Goal: Task Accomplishment & Management: Manage account settings

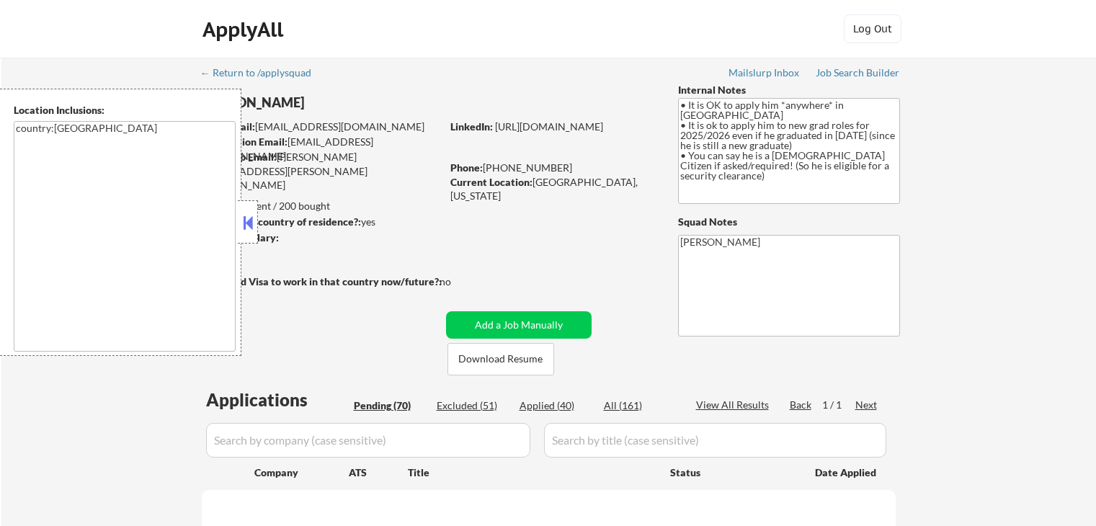
scroll to position [288, 0]
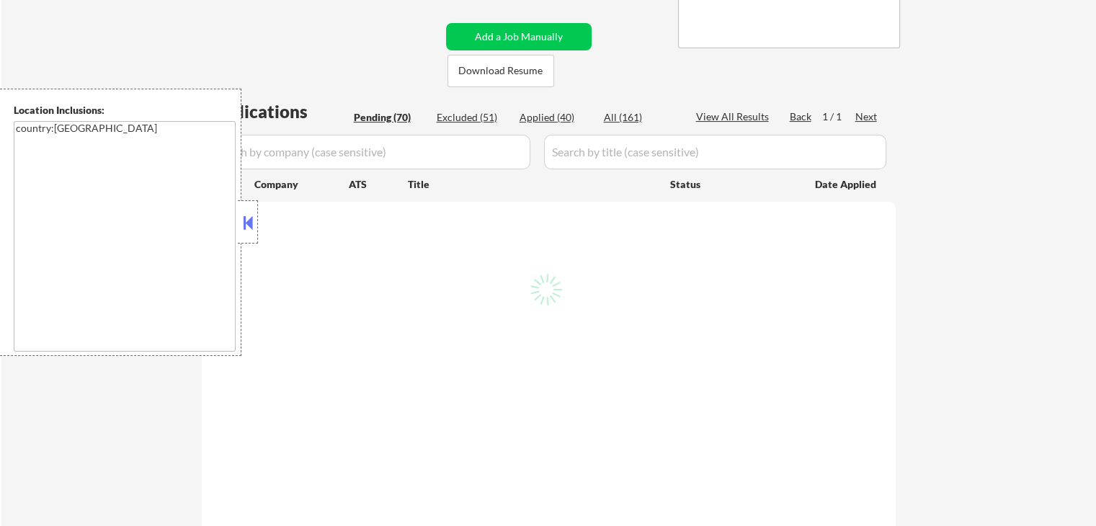
select select ""pending""
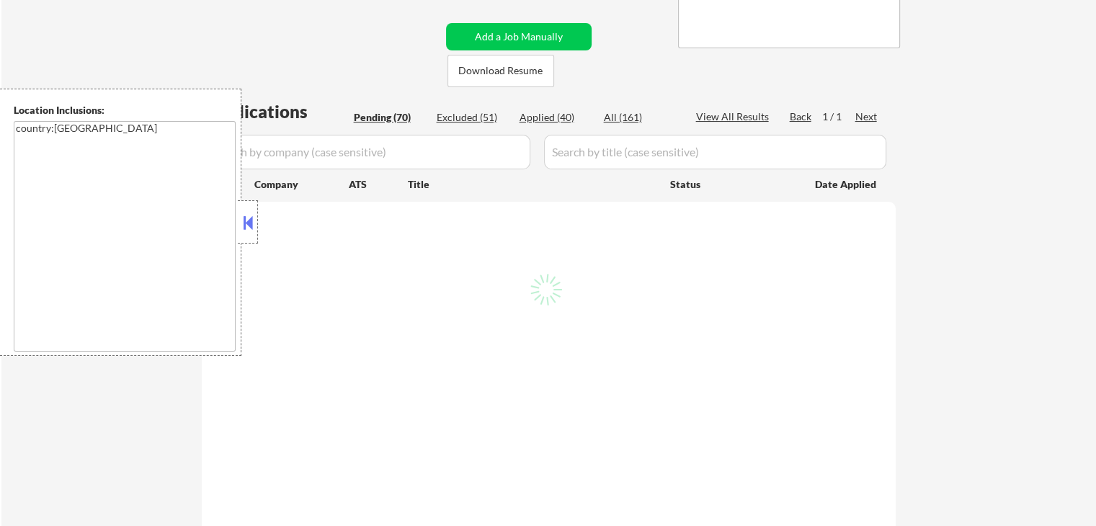
select select ""pending""
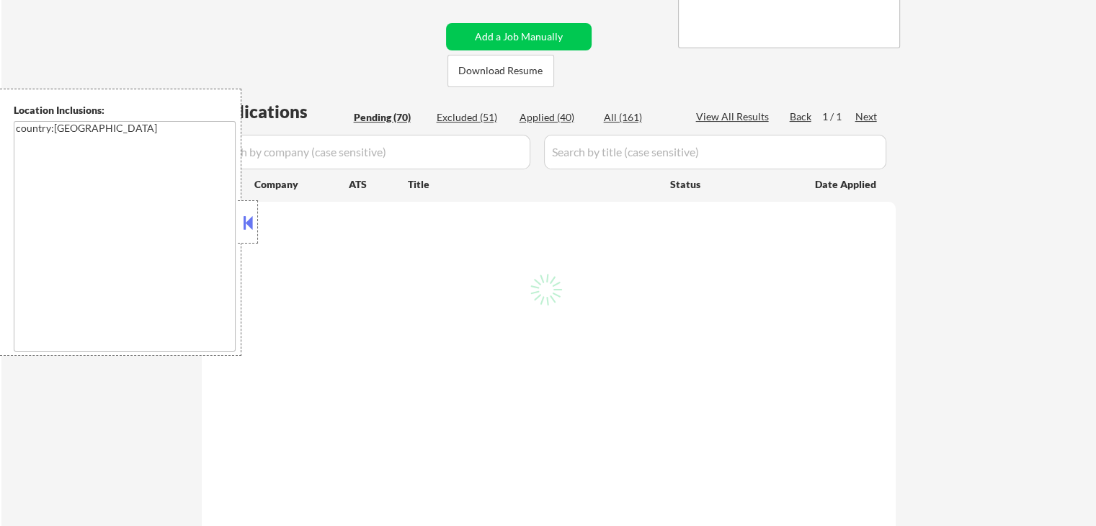
select select ""pending""
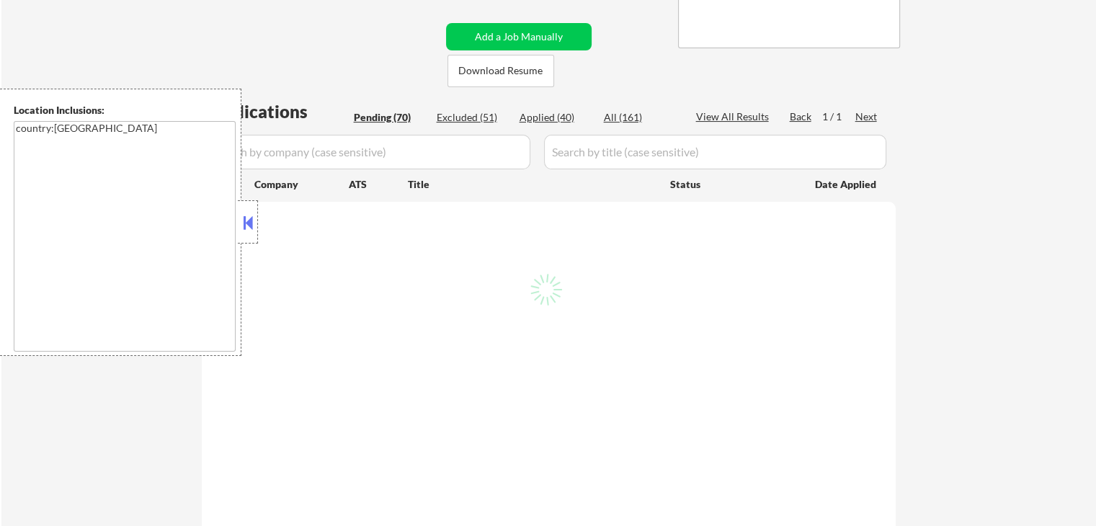
select select ""pending""
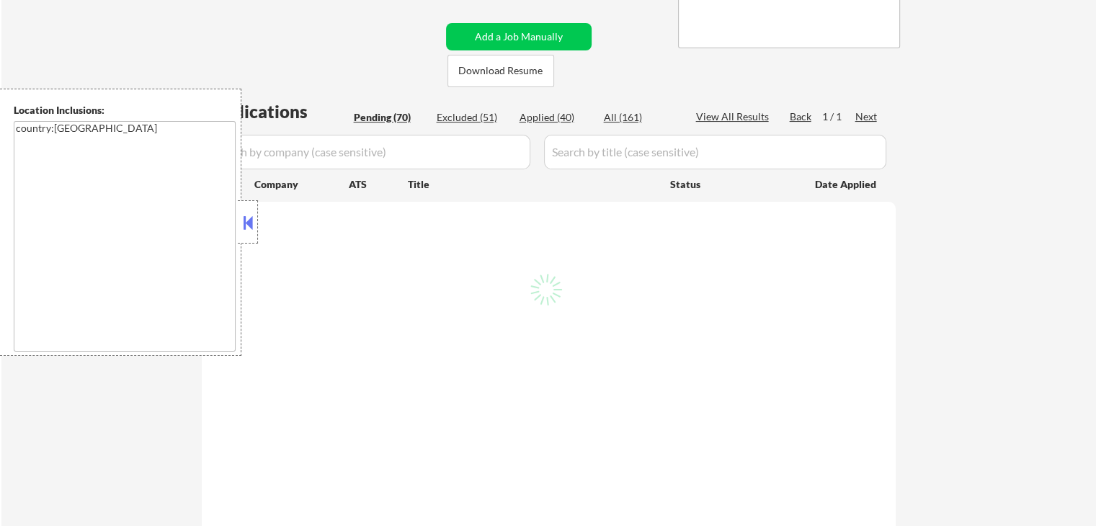
select select ""pending""
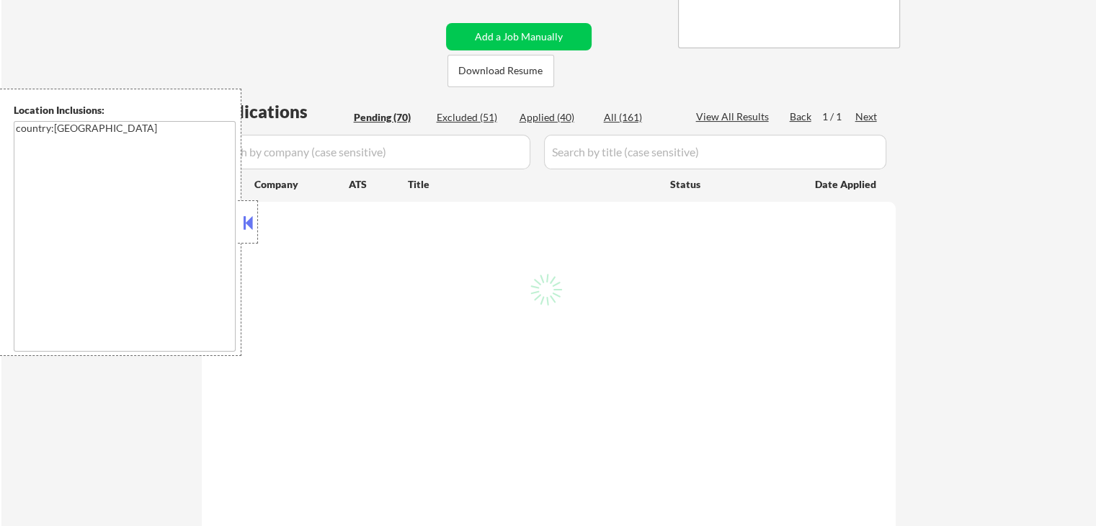
select select ""pending""
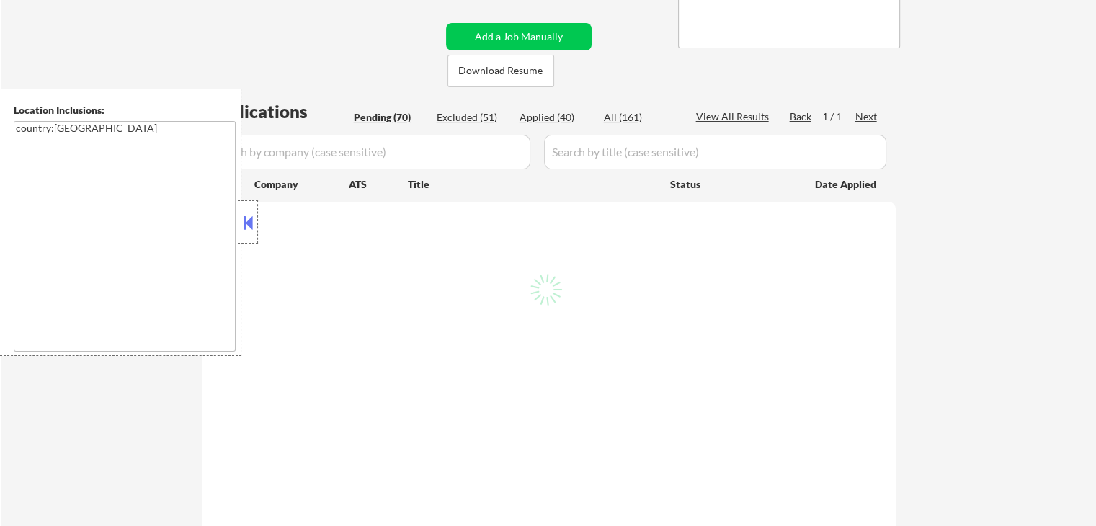
select select ""pending""
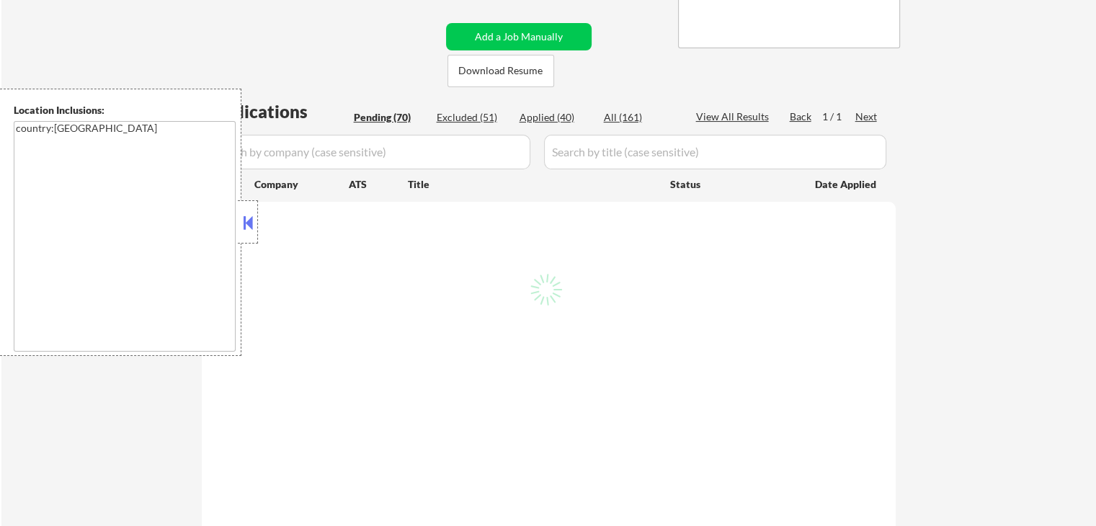
select select ""pending""
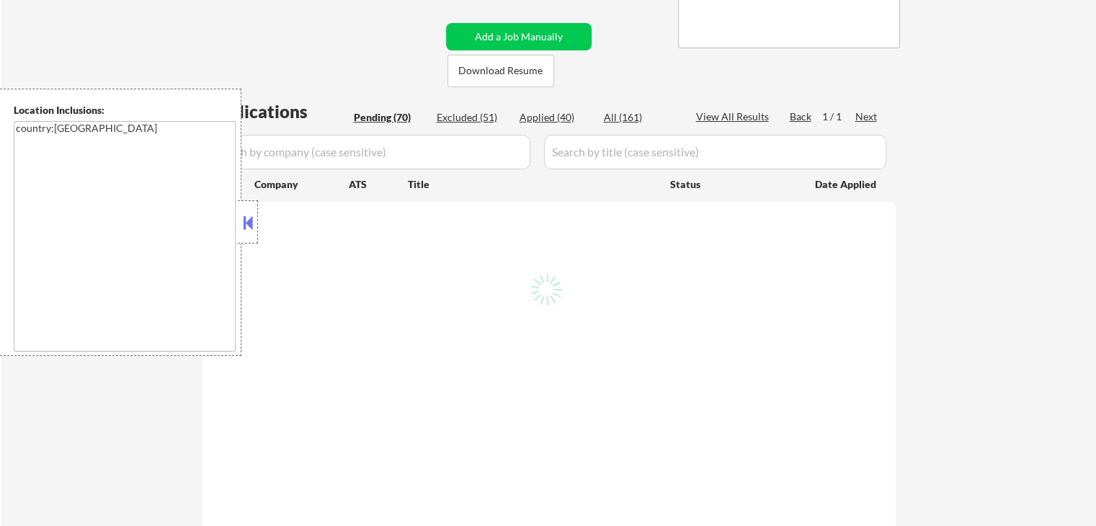
select select ""pending""
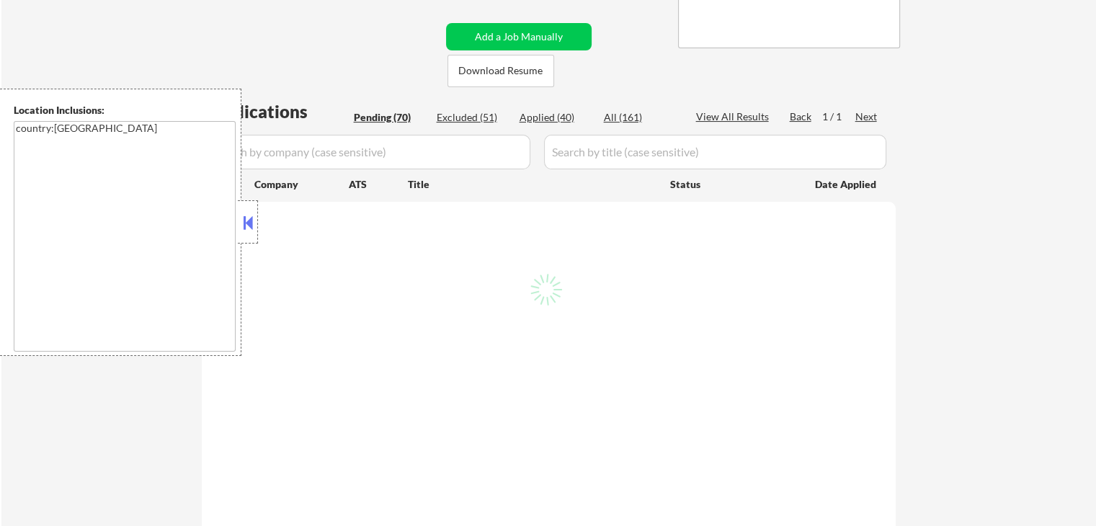
select select ""pending""
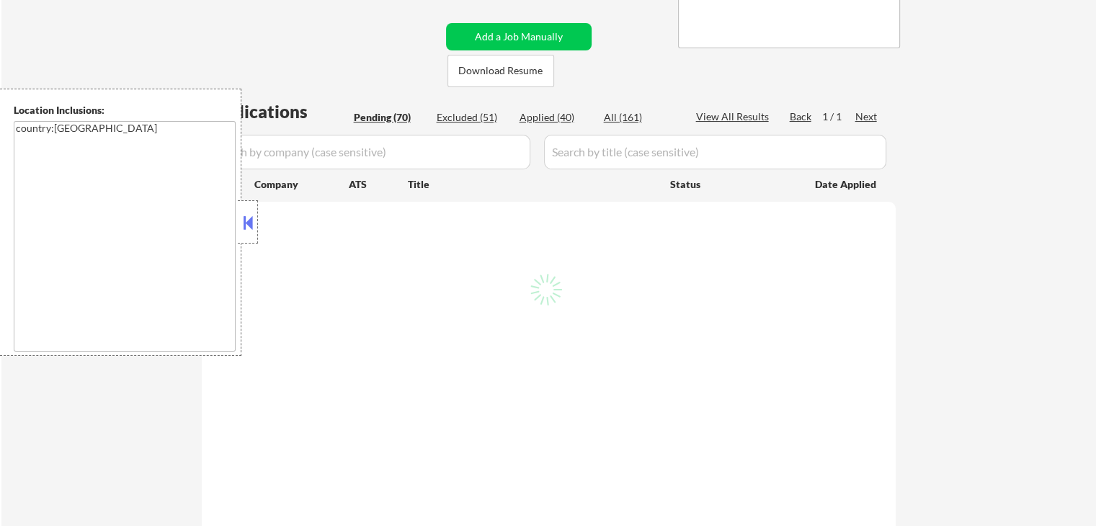
select select ""pending""
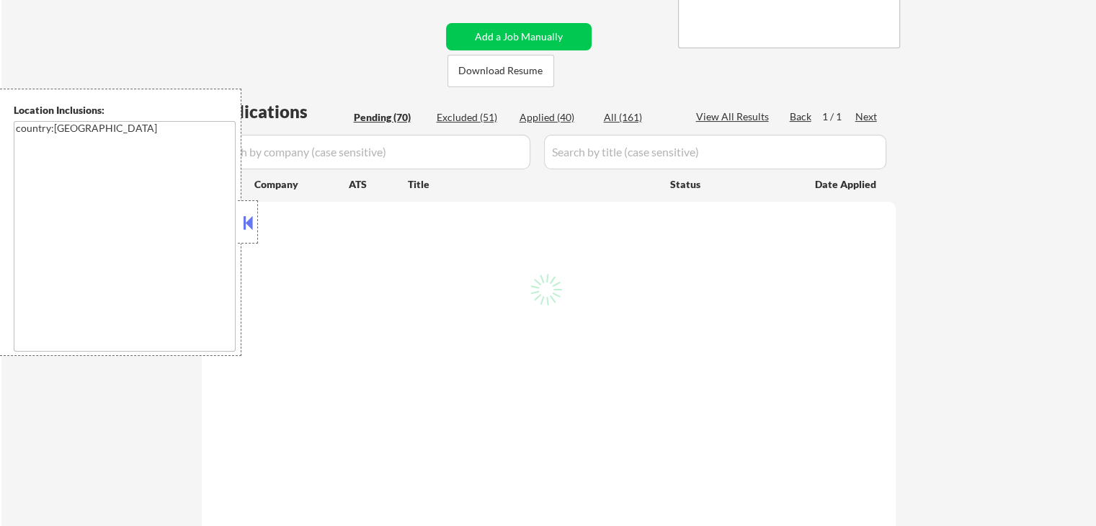
select select ""pending""
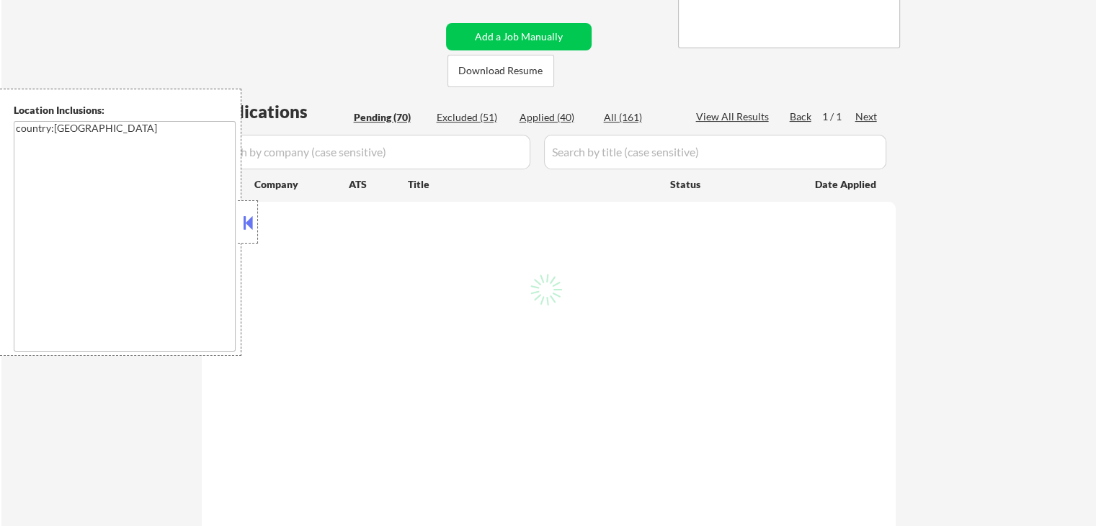
select select ""pending""
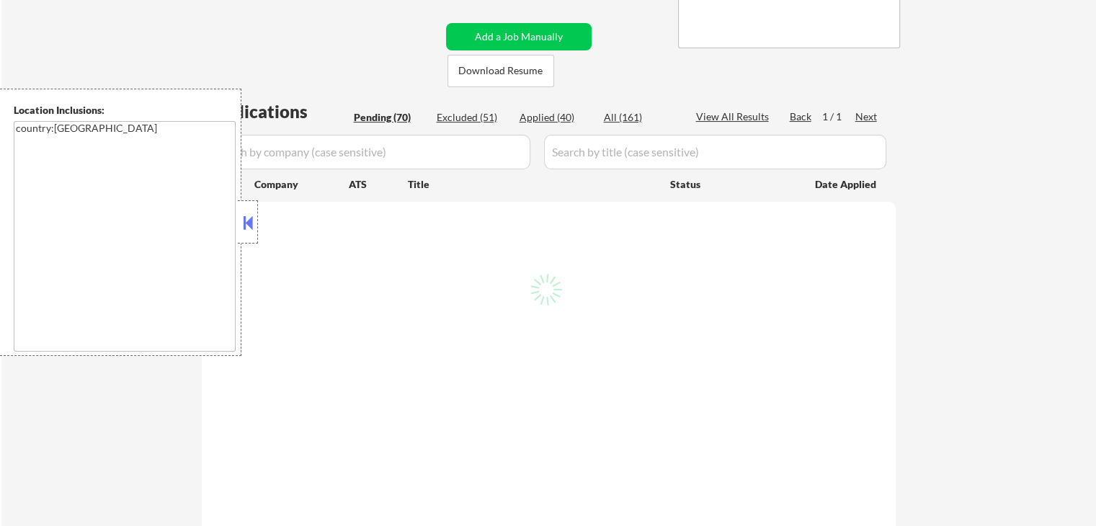
select select ""pending""
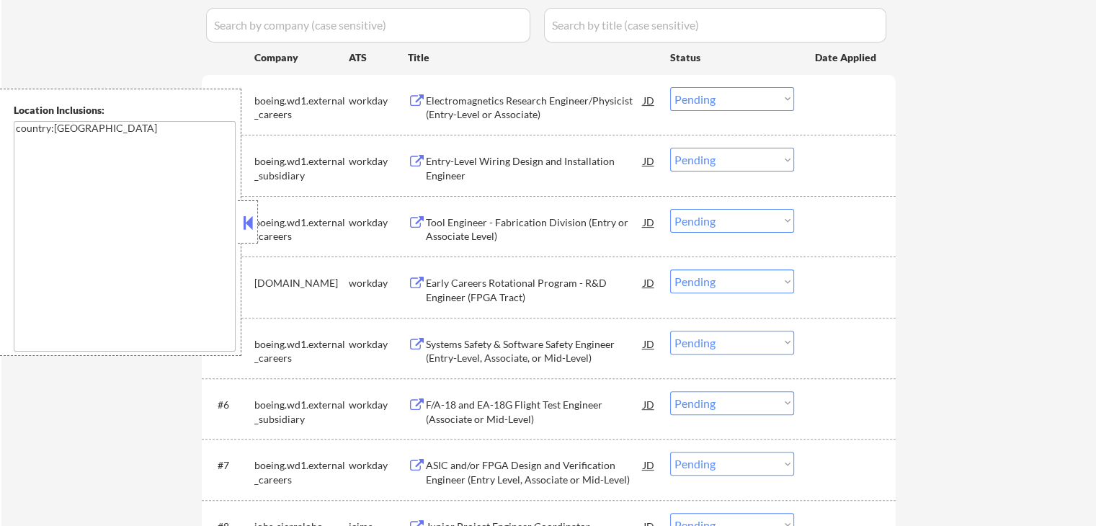
scroll to position [432, 0]
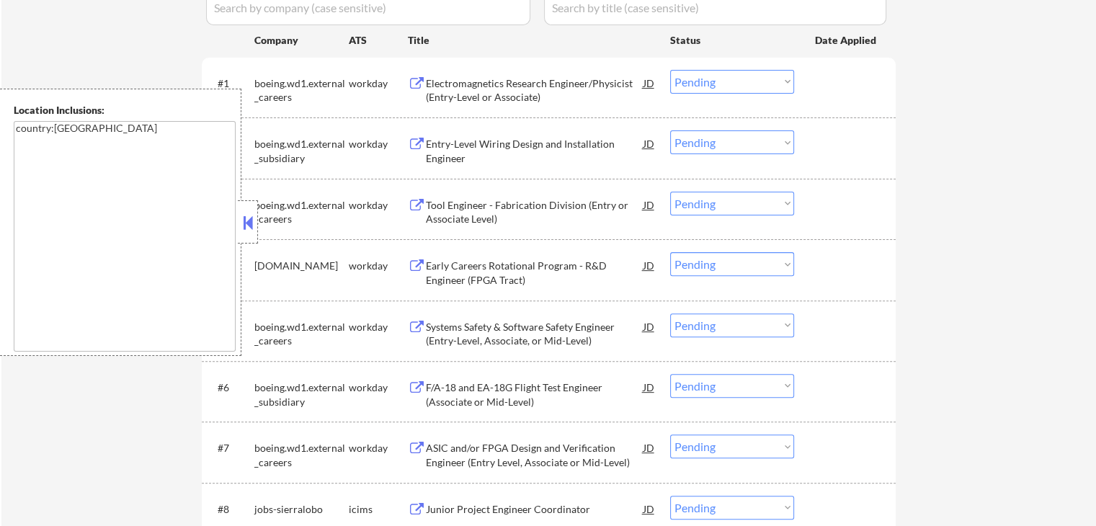
drag, startPoint x: 251, startPoint y: 125, endPoint x: 225, endPoint y: 123, distance: 25.3
click at [225, 123] on div "Location Inclusions: country:[GEOGRAPHIC_DATA]" at bounding box center [129, 222] width 258 height 267
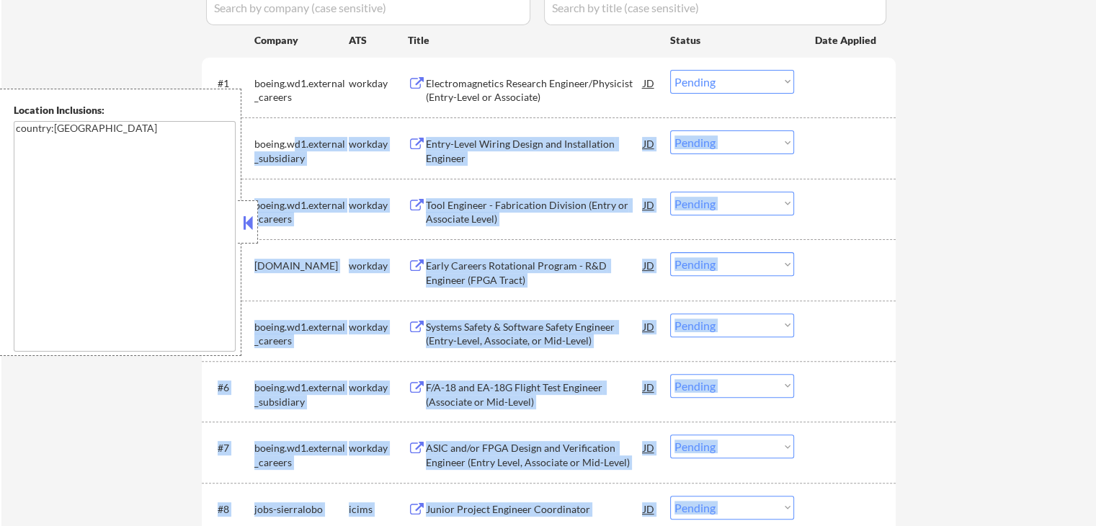
drag, startPoint x: 249, startPoint y: 128, endPoint x: 300, endPoint y: 140, distance: 52.8
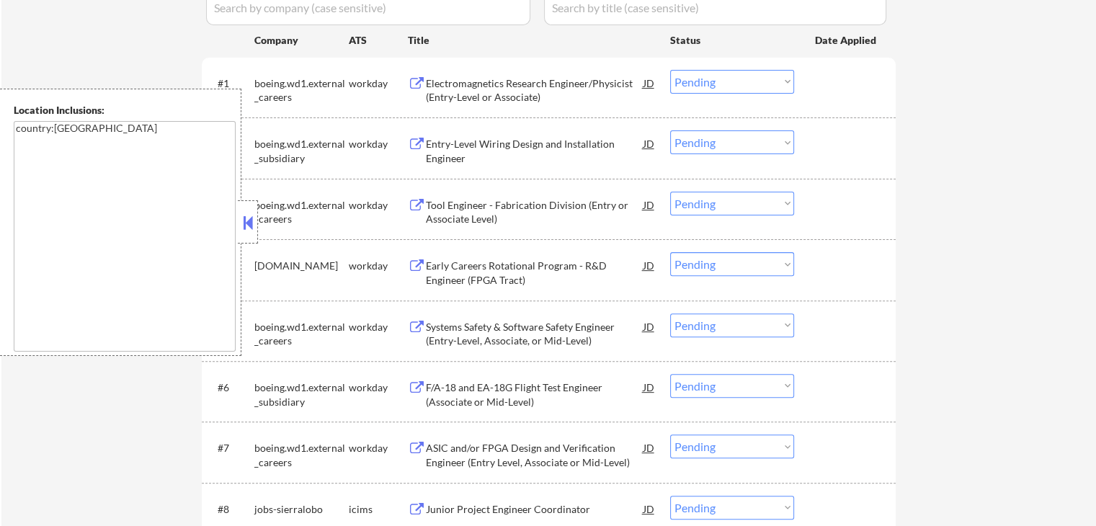
drag, startPoint x: 913, startPoint y: 138, endPoint x: 887, endPoint y: 138, distance: 26.7
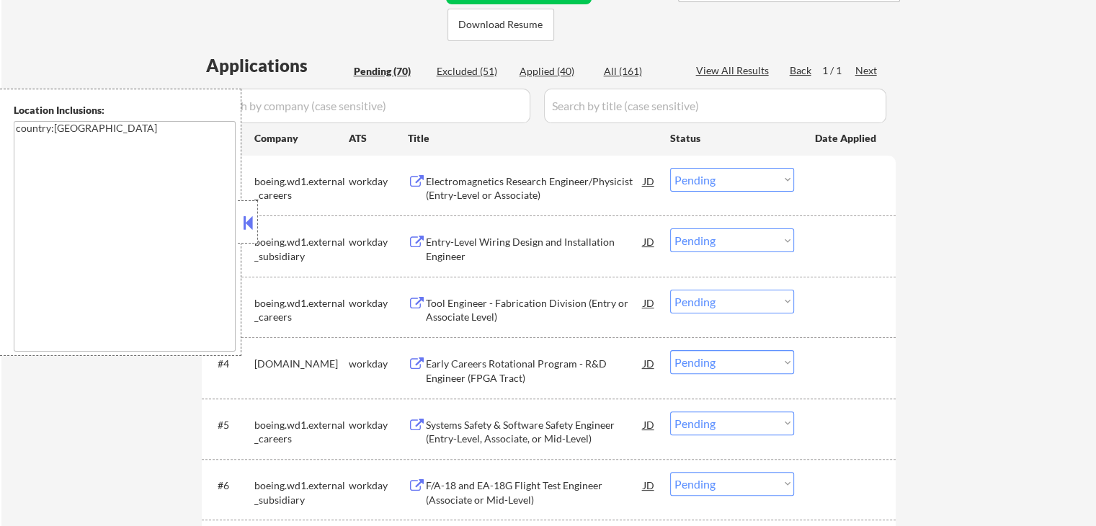
scroll to position [360, 0]
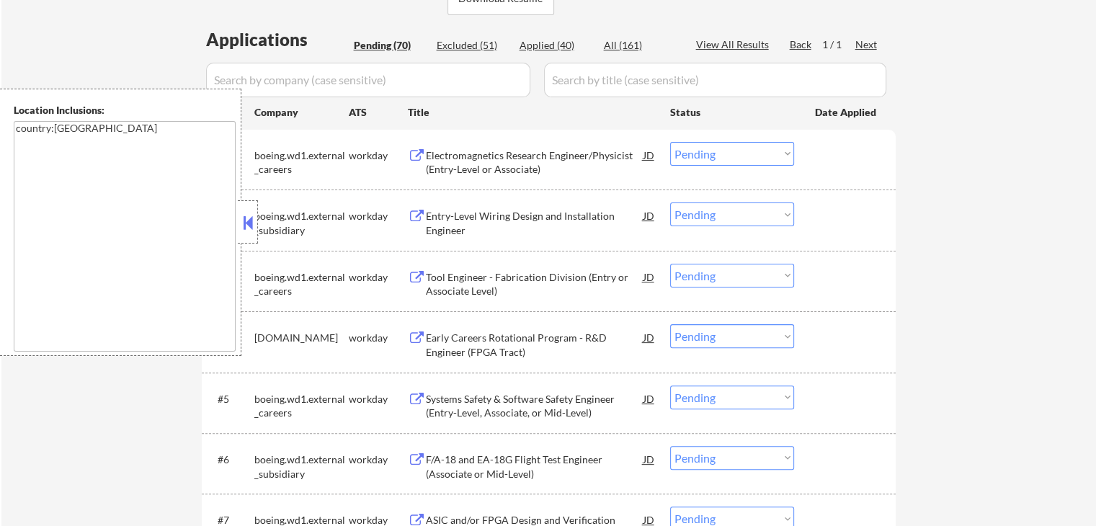
click at [412, 151] on button at bounding box center [417, 156] width 18 height 14
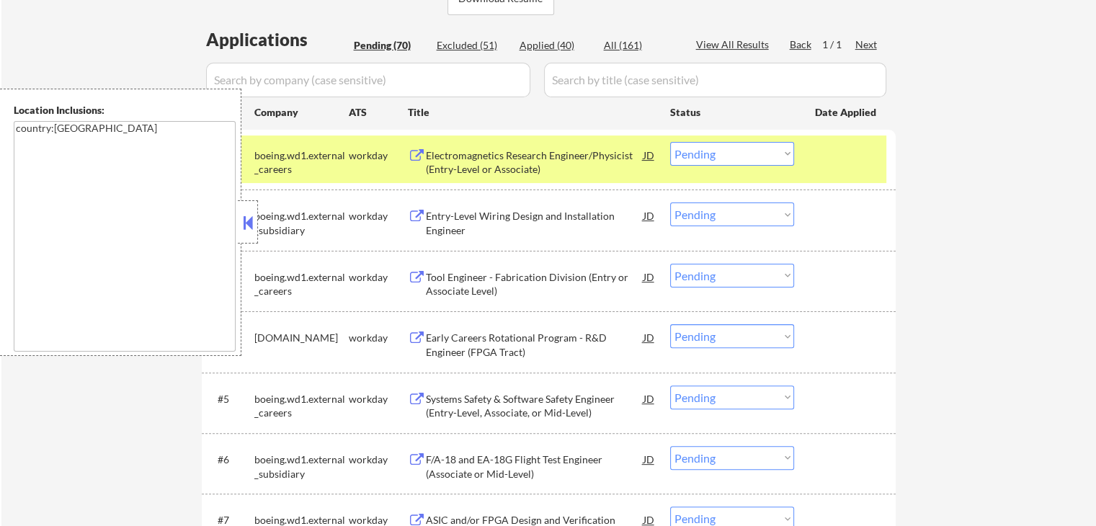
click at [752, 156] on select "Choose an option... Pending Applied Excluded (Questions) Excluded (Expired) Exc…" at bounding box center [732, 154] width 124 height 24
click at [670, 142] on select "Choose an option... Pending Applied Excluded (Questions) Excluded (Expired) Exc…" at bounding box center [732, 154] width 124 height 24
select select ""pending""
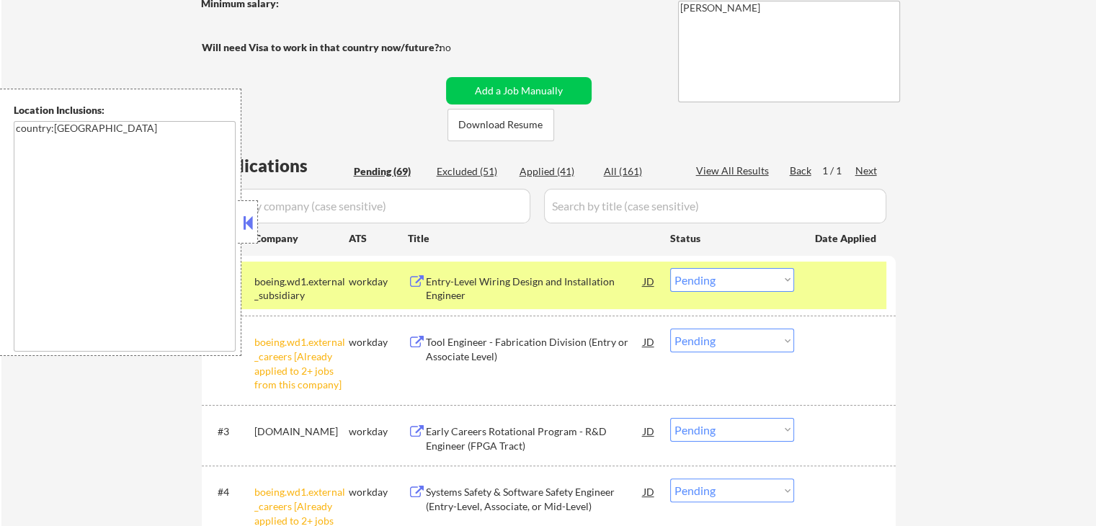
scroll to position [288, 0]
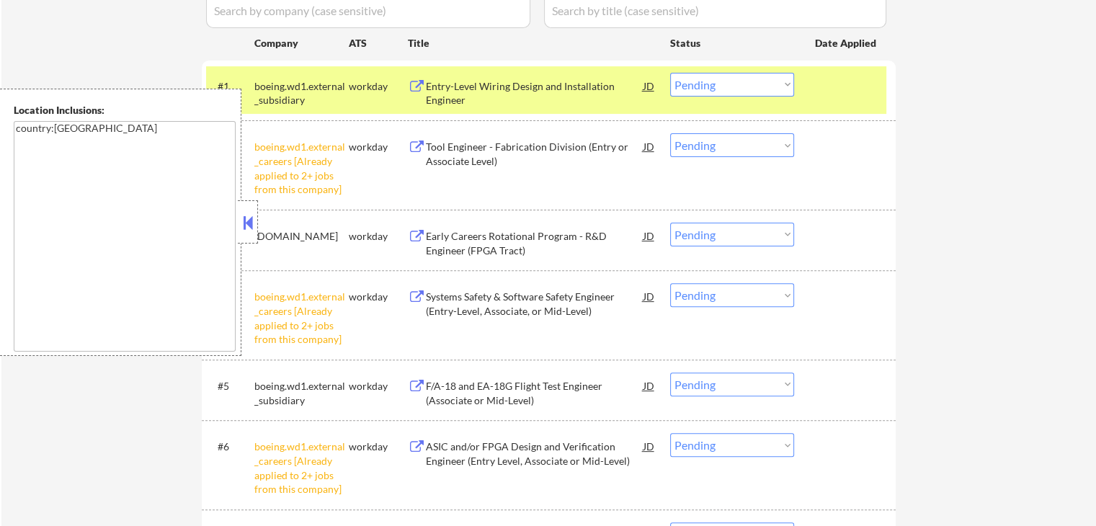
scroll to position [432, 0]
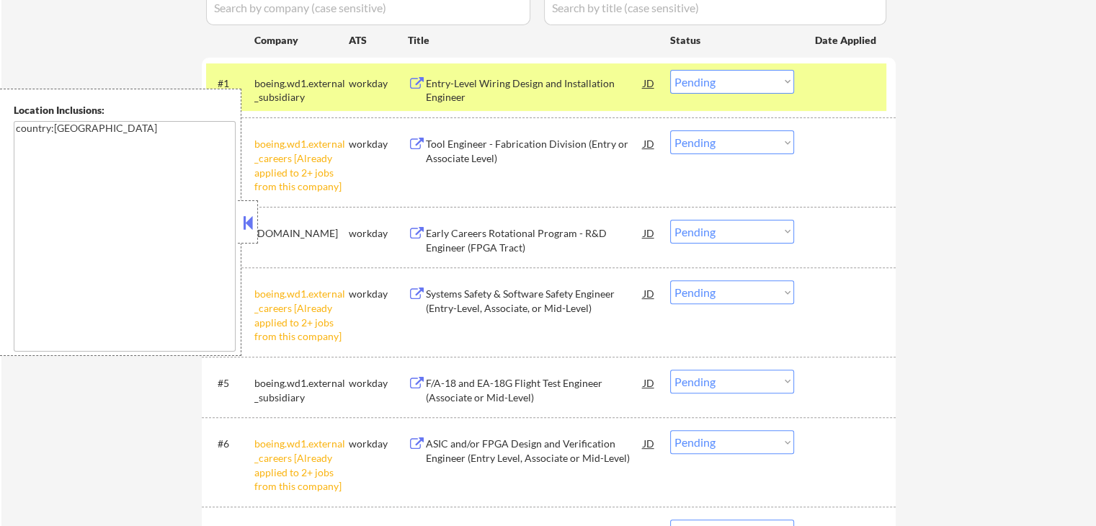
drag, startPoint x: 752, startPoint y: 140, endPoint x: 751, endPoint y: 152, distance: 11.5
click at [751, 143] on select "Choose an option... Pending Applied Excluded (Questions) Excluded (Expired) Exc…" at bounding box center [732, 142] width 124 height 24
click at [670, 130] on select "Choose an option... Pending Applied Excluded (Questions) Excluded (Expired) Exc…" at bounding box center [732, 142] width 124 height 24
select select ""pending""
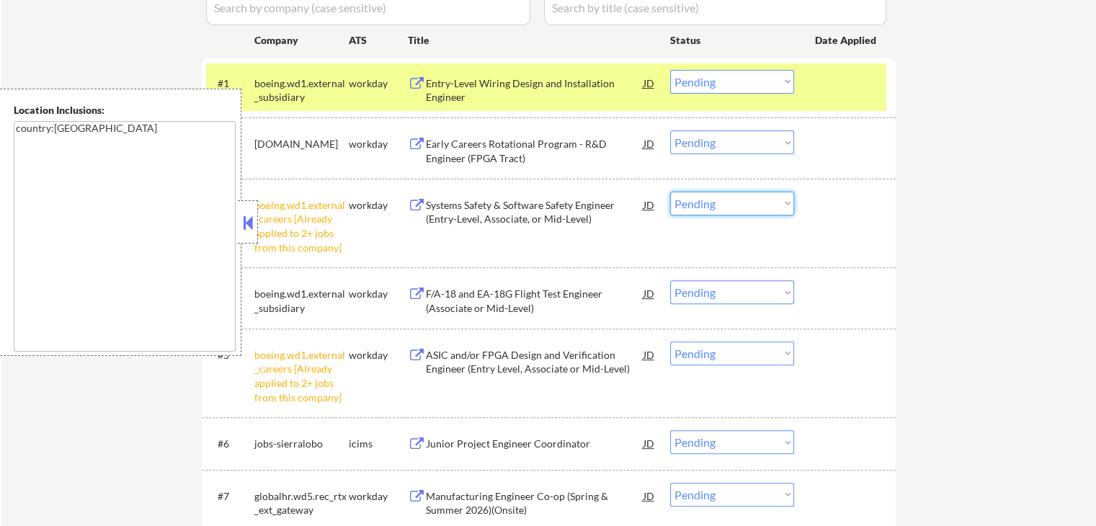
click at [731, 210] on select "Choose an option... Pending Applied Excluded (Questions) Excluded (Expired) Exc…" at bounding box center [732, 204] width 124 height 24
click at [670, 192] on select "Choose an option... Pending Applied Excluded (Questions) Excluded (Expired) Exc…" at bounding box center [732, 204] width 124 height 24
select select ""pending""
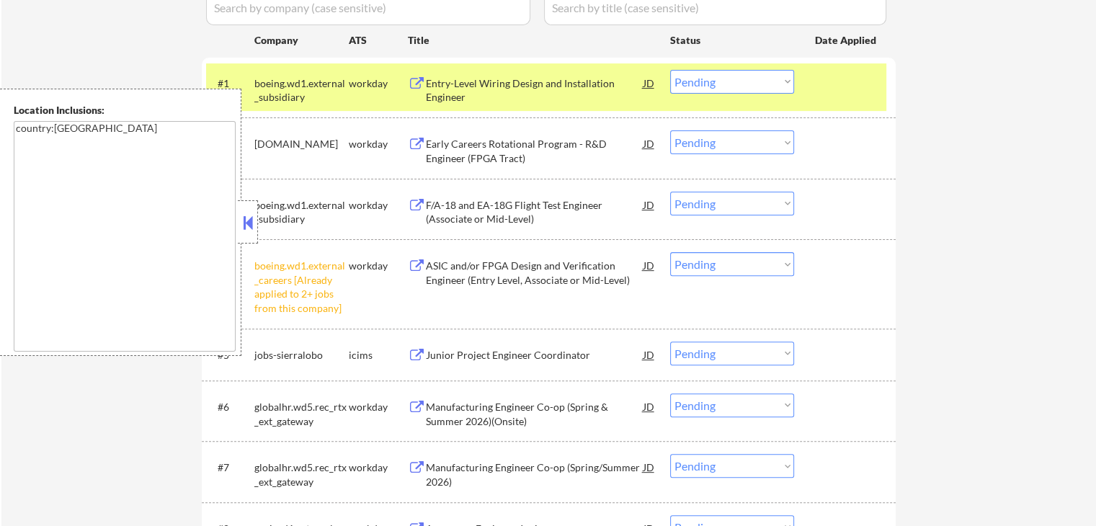
click at [732, 259] on select "Choose an option... Pending Applied Excluded (Questions) Excluded (Expired) Exc…" at bounding box center [732, 264] width 124 height 24
click at [670, 252] on select "Choose an option... Pending Applied Excluded (Questions) Excluded (Expired) Exc…" at bounding box center [732, 264] width 124 height 24
select select ""pending""
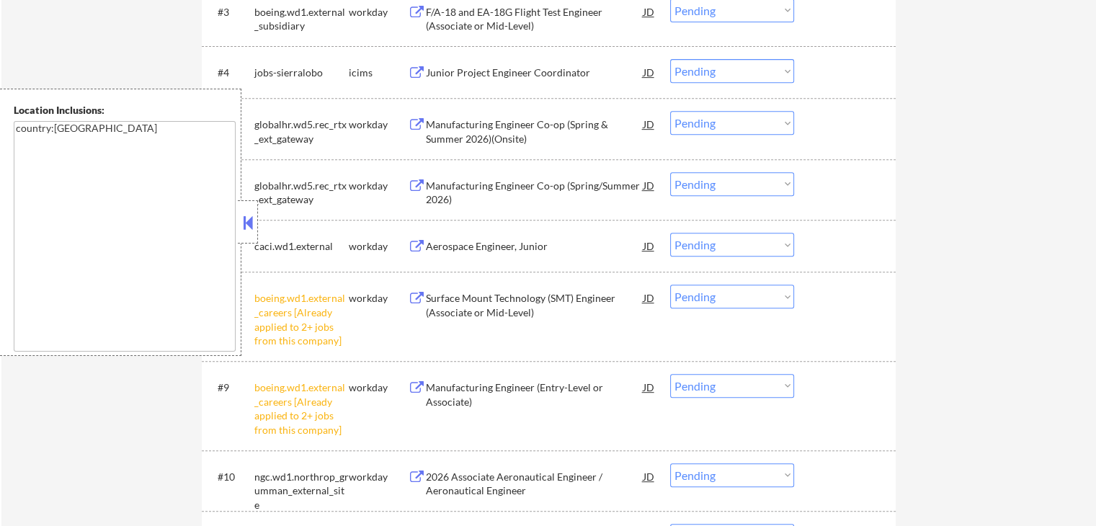
scroll to position [648, 0]
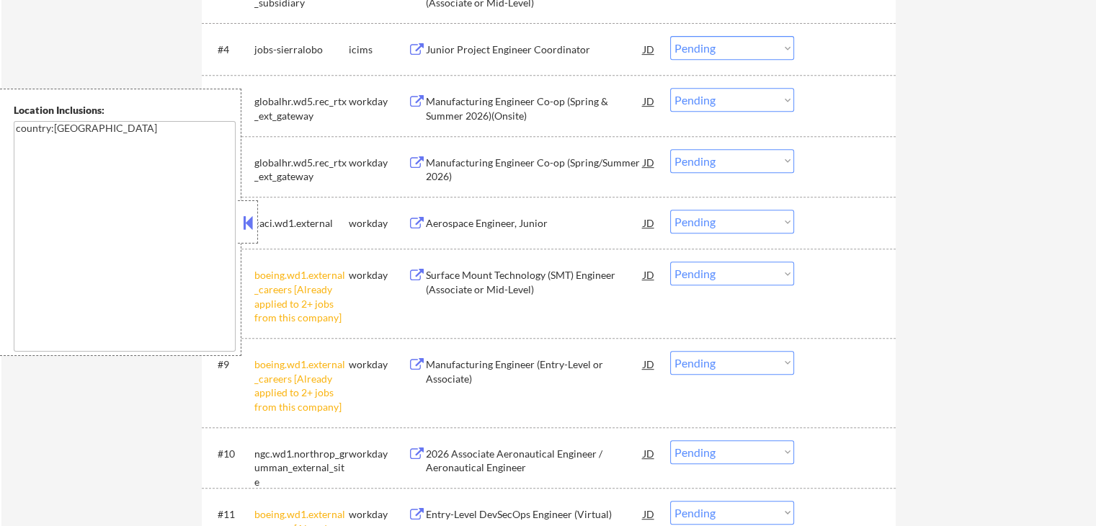
drag, startPoint x: 728, startPoint y: 273, endPoint x: 728, endPoint y: 283, distance: 10.1
click at [728, 273] on select "Choose an option... Pending Applied Excluded (Questions) Excluded (Expired) Exc…" at bounding box center [732, 274] width 124 height 24
click at [670, 262] on select "Choose an option... Pending Applied Excluded (Questions) Excluded (Expired) Exc…" at bounding box center [732, 274] width 124 height 24
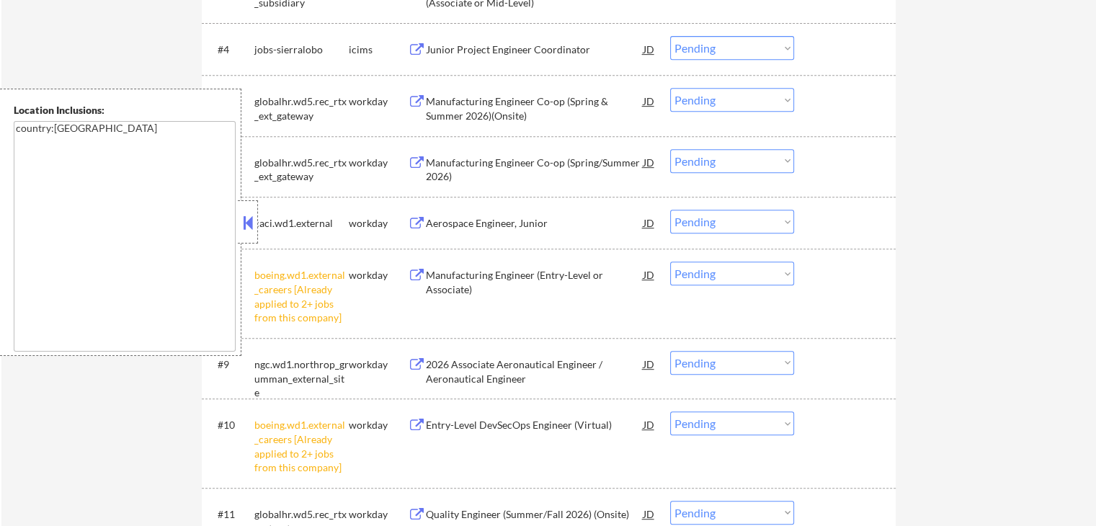
click at [712, 274] on select "Choose an option... Pending Applied Excluded (Questions) Excluded (Expired) Exc…" at bounding box center [732, 274] width 124 height 24
click at [670, 262] on select "Choose an option... Pending Applied Excluded (Questions) Excluded (Expired) Exc…" at bounding box center [732, 274] width 124 height 24
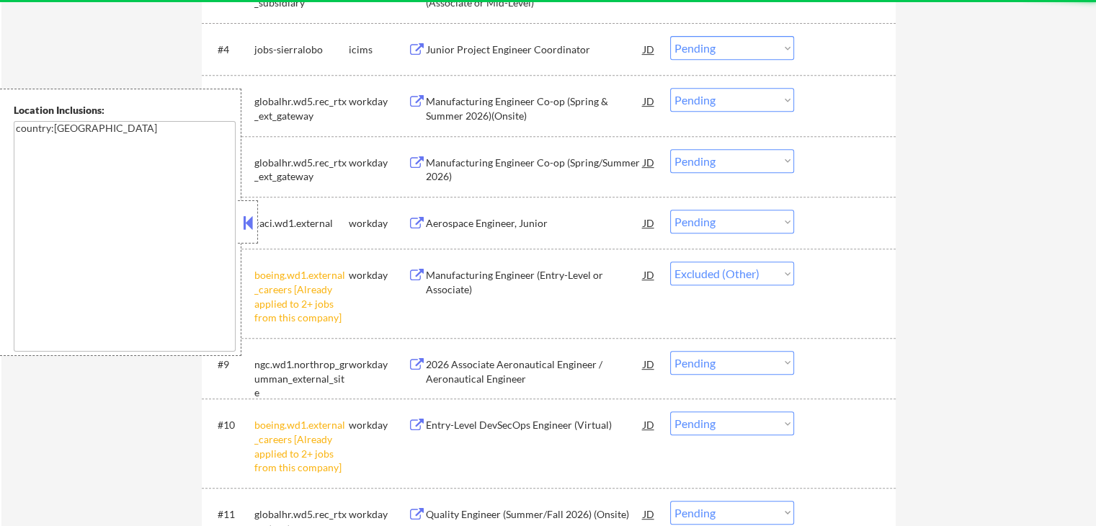
select select ""pending""
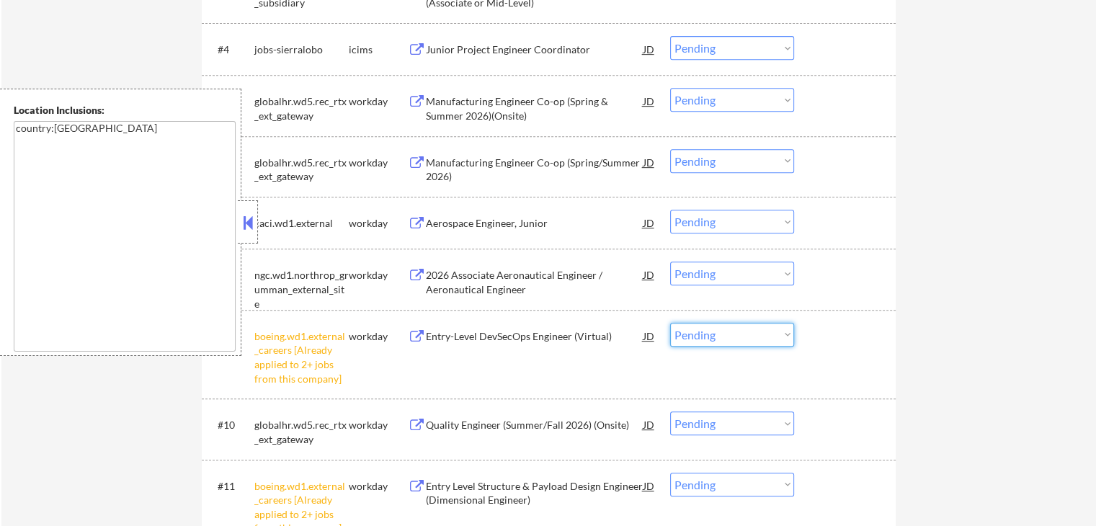
click at [749, 335] on select "Choose an option... Pending Applied Excluded (Questions) Excluded (Expired) Exc…" at bounding box center [732, 335] width 124 height 24
click at [670, 323] on select "Choose an option... Pending Applied Excluded (Questions) Excluded (Expired) Exc…" at bounding box center [732, 335] width 124 height 24
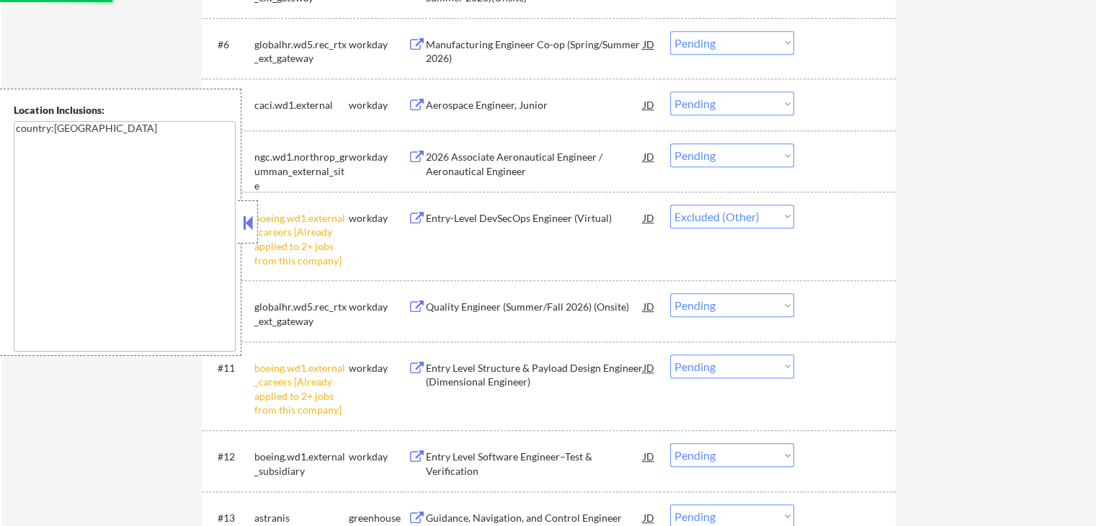
scroll to position [792, 0]
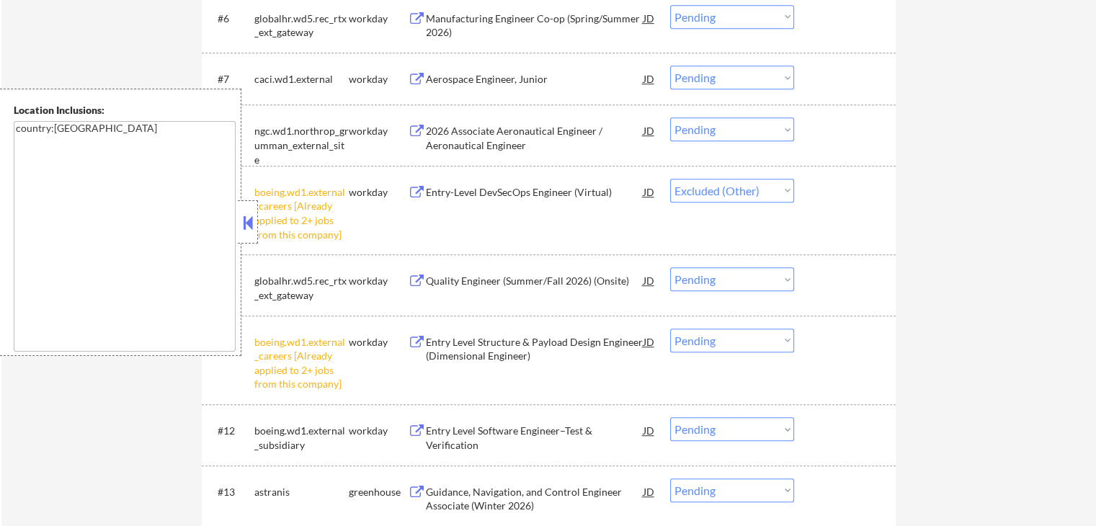
select select ""pending""
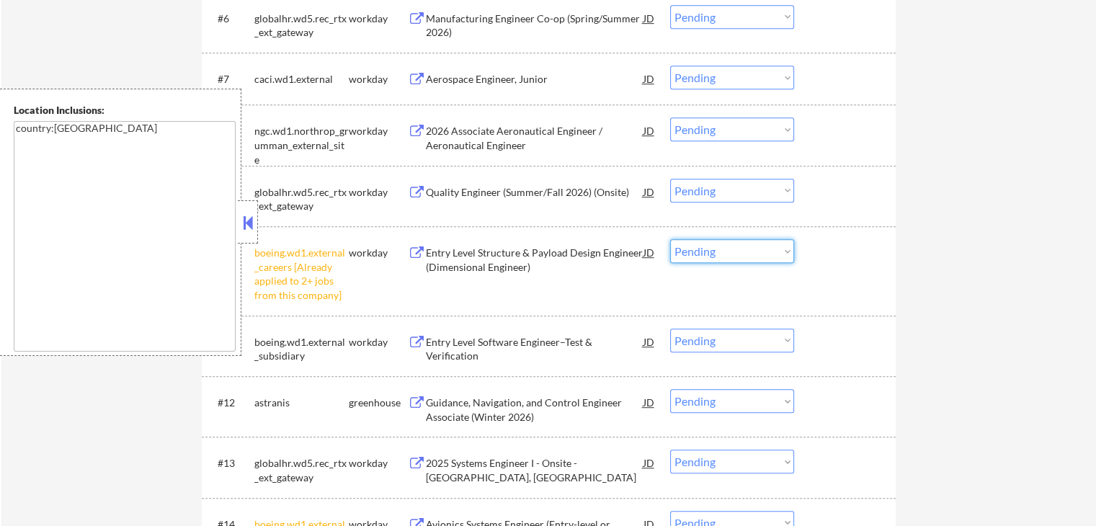
click at [723, 252] on select "Choose an option... Pending Applied Excluded (Questions) Excluded (Expired) Exc…" at bounding box center [732, 251] width 124 height 24
click at [670, 239] on select "Choose an option... Pending Applied Excluded (Questions) Excluded (Expired) Exc…" at bounding box center [732, 251] width 124 height 24
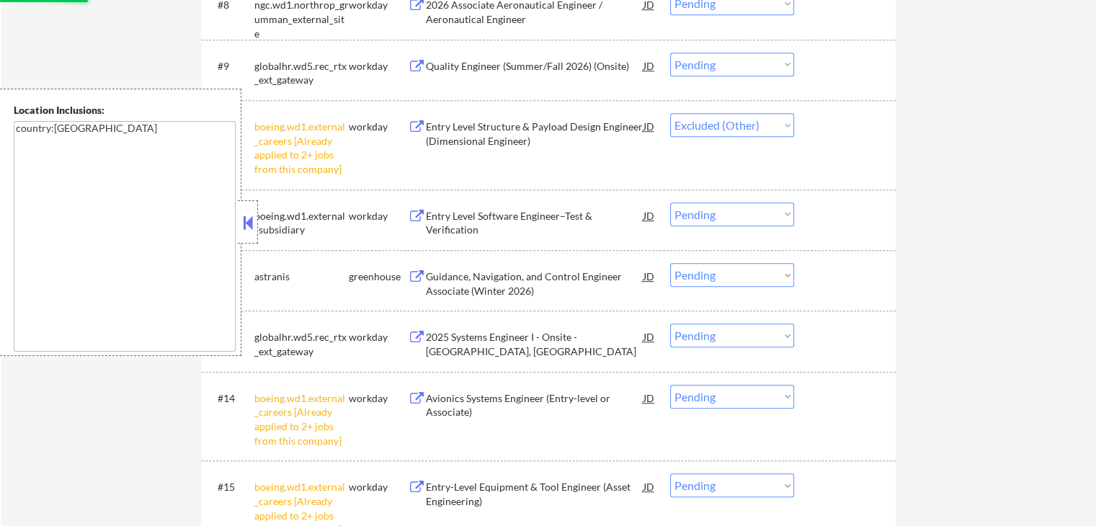
scroll to position [1009, 0]
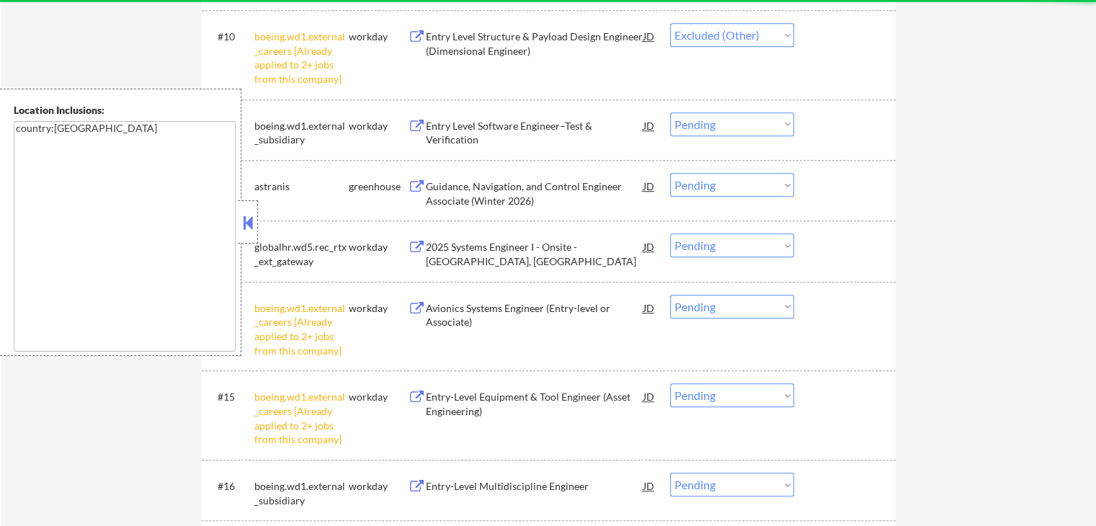
select select ""pending""
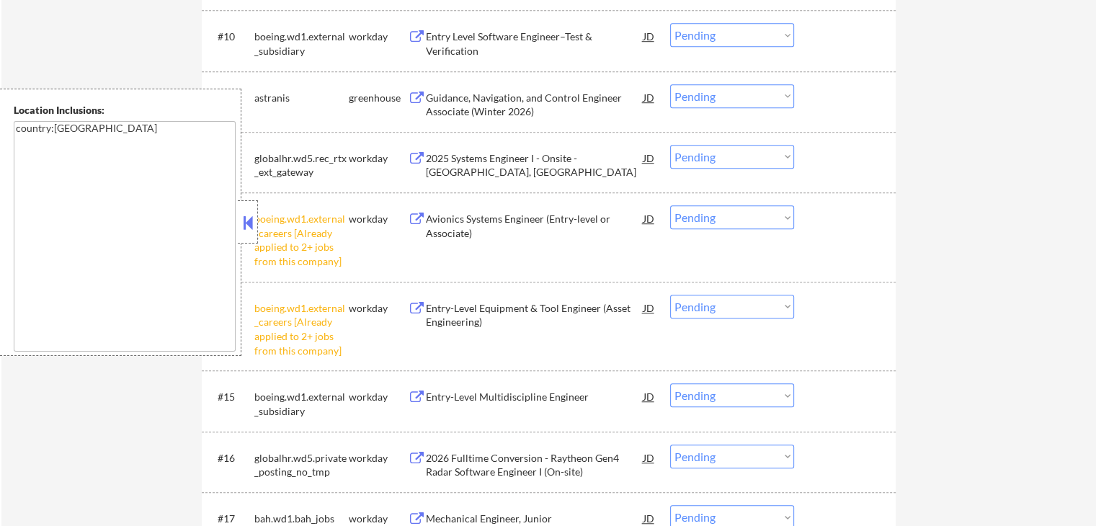
click at [718, 215] on select "Choose an option... Pending Applied Excluded (Questions) Excluded (Expired) Exc…" at bounding box center [732, 217] width 124 height 24
select select ""excluded__other_""
click at [670, 205] on select "Choose an option... Pending Applied Excluded (Questions) Excluded (Expired) Exc…" at bounding box center [732, 217] width 124 height 24
click at [733, 303] on select "Choose an option... Pending Applied Excluded (Questions) Excluded (Expired) Exc…" at bounding box center [732, 307] width 124 height 24
select select ""excluded__other_""
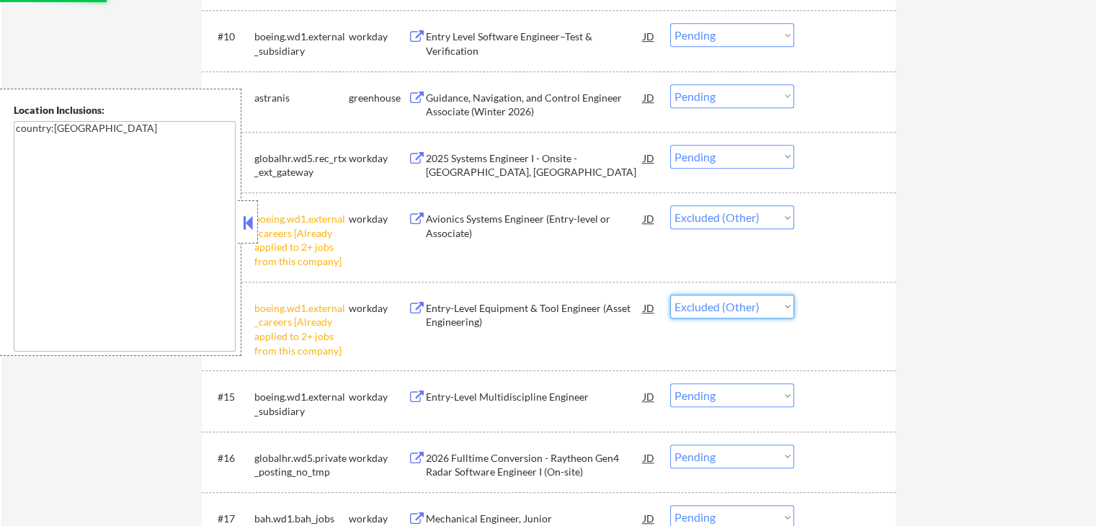
click at [670, 295] on select "Choose an option... Pending Applied Excluded (Questions) Excluded (Expired) Exc…" at bounding box center [732, 307] width 124 height 24
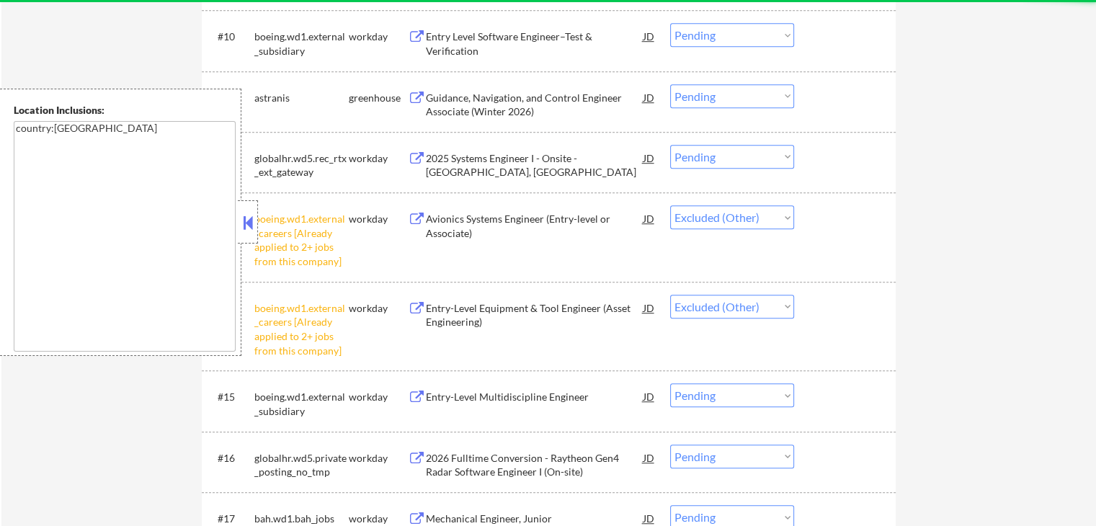
select select ""pending""
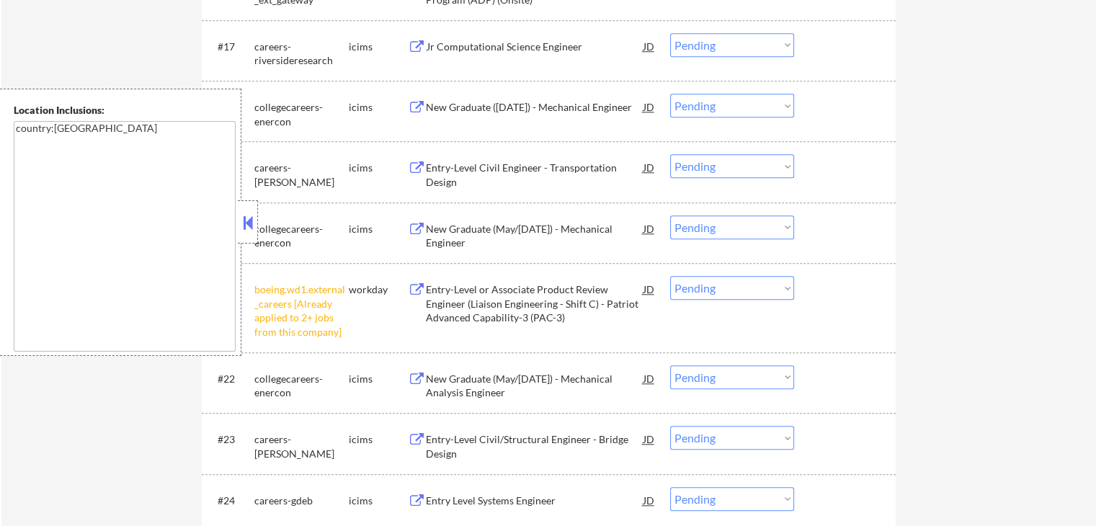
scroll to position [1441, 0]
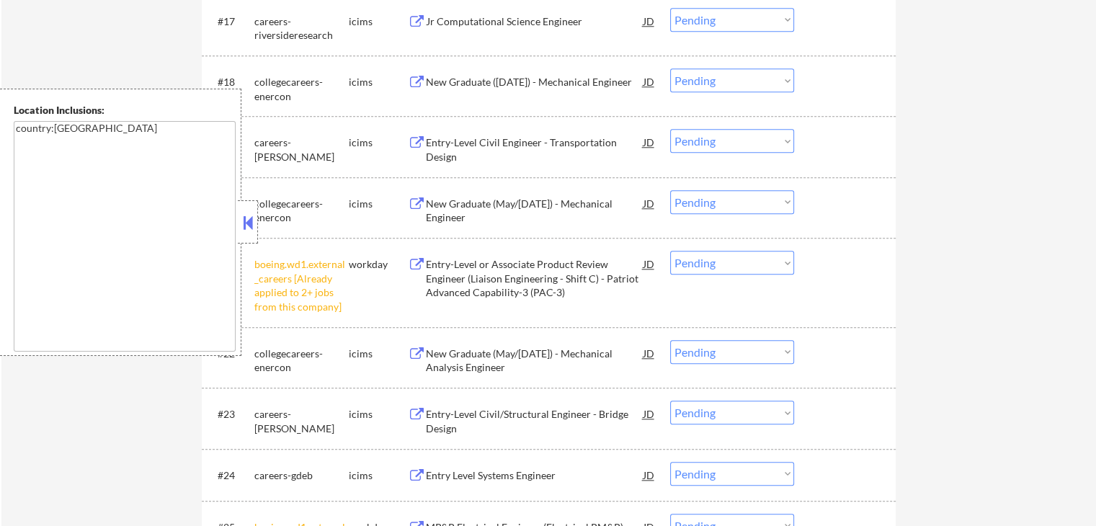
click at [725, 269] on select "Choose an option... Pending Applied Excluded (Questions) Excluded (Expired) Exc…" at bounding box center [732, 263] width 124 height 24
click at [670, 251] on select "Choose an option... Pending Applied Excluded (Questions) Excluded (Expired) Exc…" at bounding box center [732, 263] width 124 height 24
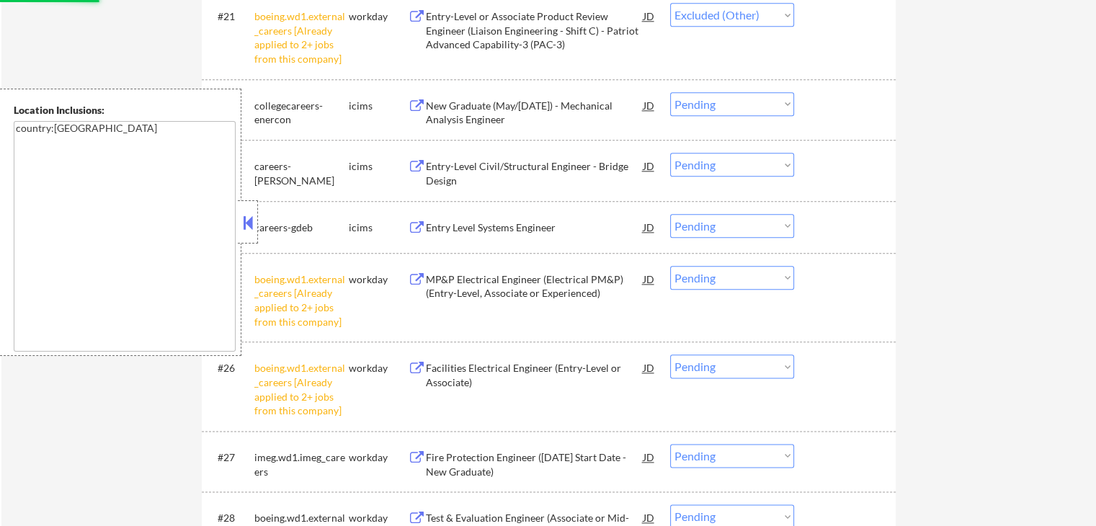
scroll to position [1801, 0]
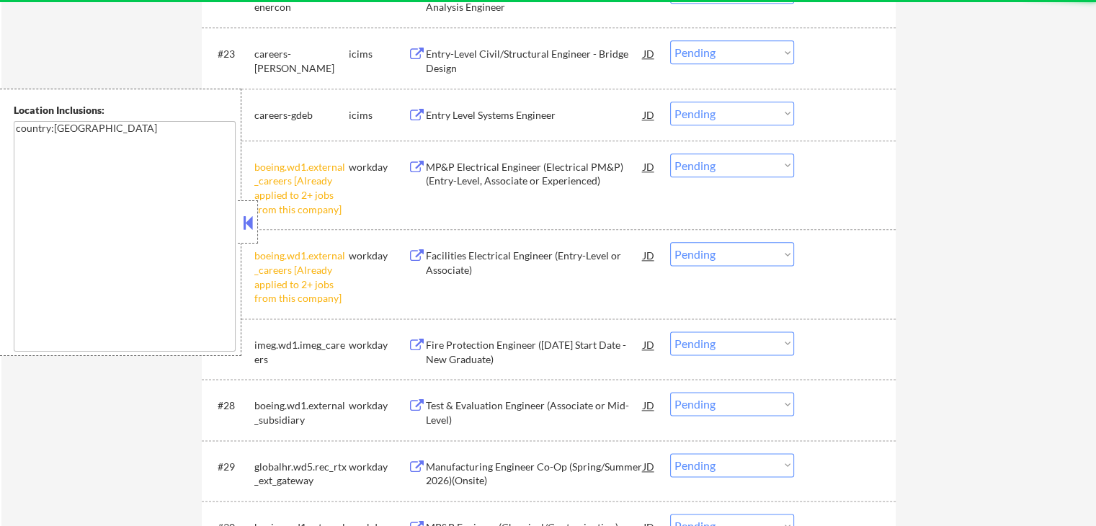
select select ""pending""
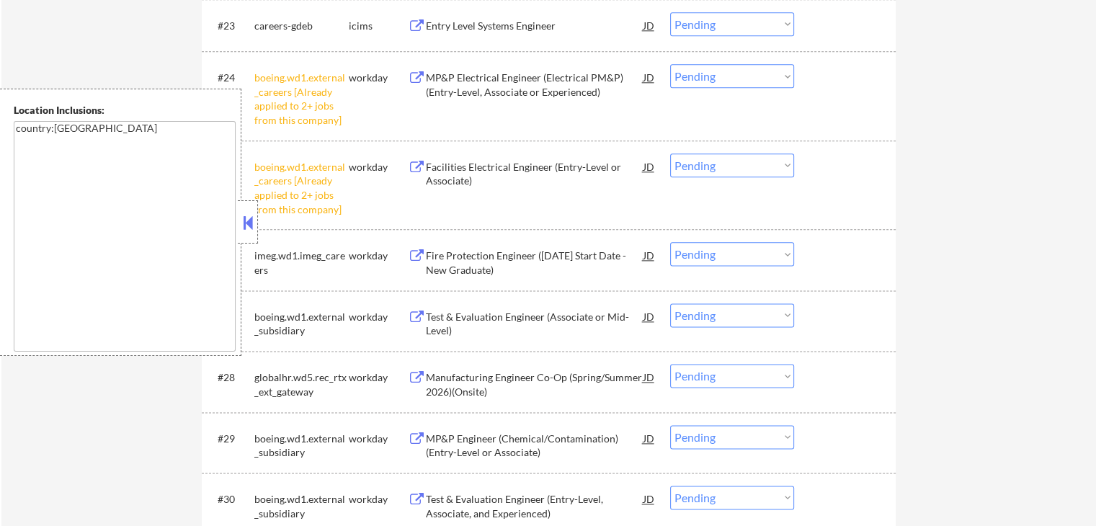
click at [703, 78] on select "Choose an option... Pending Applied Excluded (Questions) Excluded (Expired) Exc…" at bounding box center [732, 76] width 124 height 24
select select ""excluded__other_""
click at [670, 64] on select "Choose an option... Pending Applied Excluded (Questions) Excluded (Expired) Exc…" at bounding box center [732, 76] width 124 height 24
drag, startPoint x: 710, startPoint y: 166, endPoint x: 710, endPoint y: 176, distance: 10.1
click at [710, 166] on select "Choose an option... Pending Applied Excluded (Questions) Excluded (Expired) Exc…" at bounding box center [732, 165] width 124 height 24
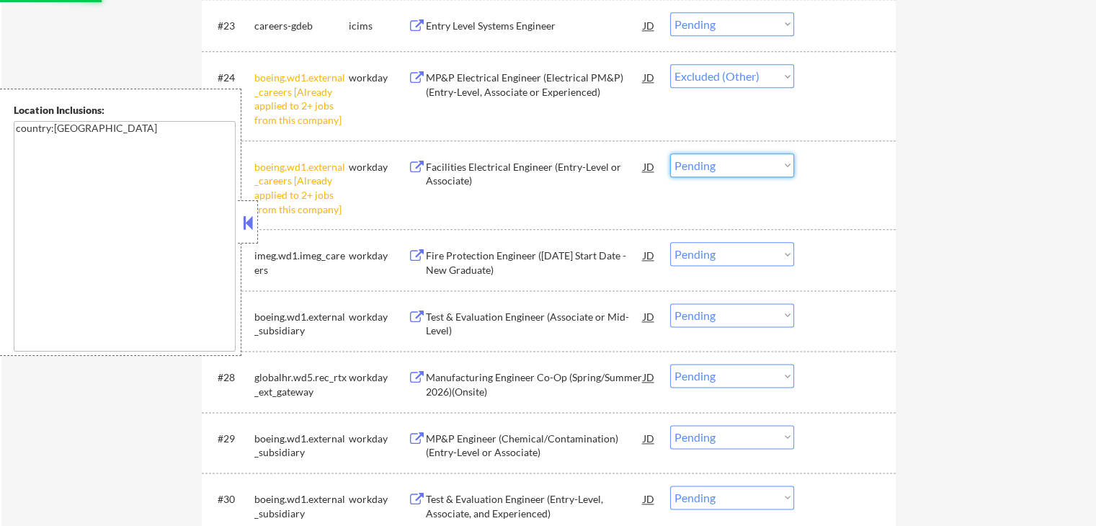
select select ""excluded__other_""
click at [670, 153] on select "Choose an option... Pending Applied Excluded (Questions) Excluded (Expired) Exc…" at bounding box center [732, 165] width 124 height 24
select select ""pending""
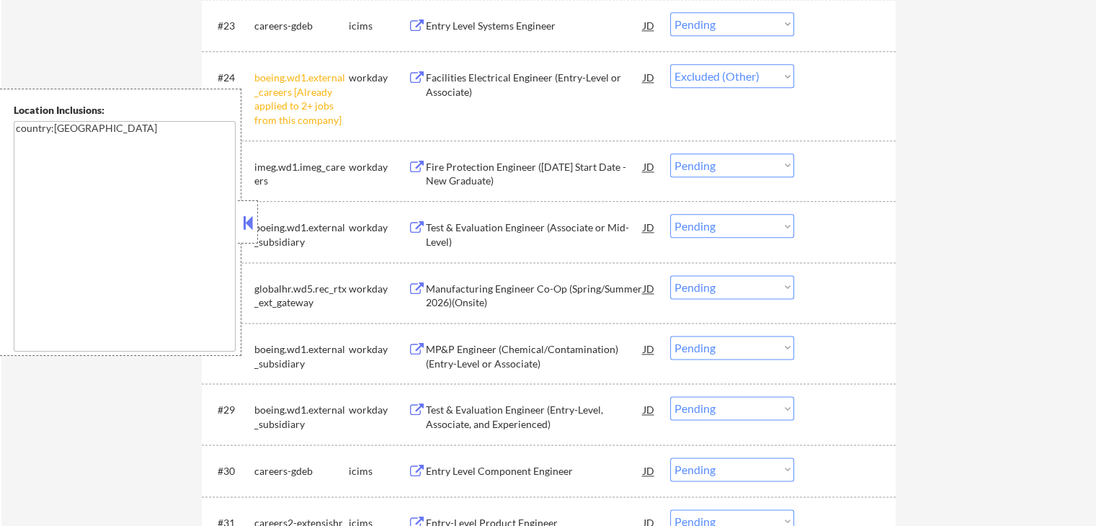
select select ""pending""
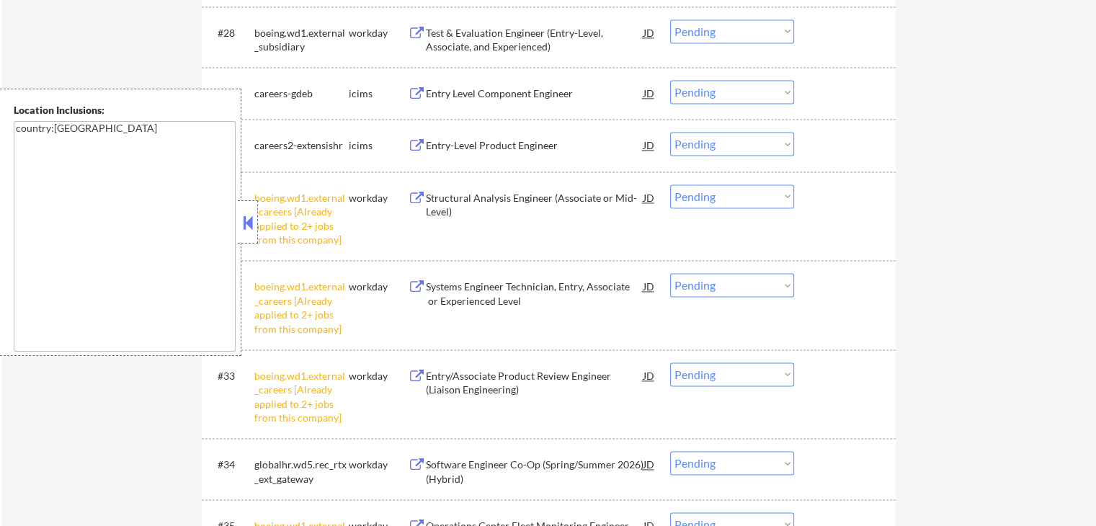
scroll to position [2161, 0]
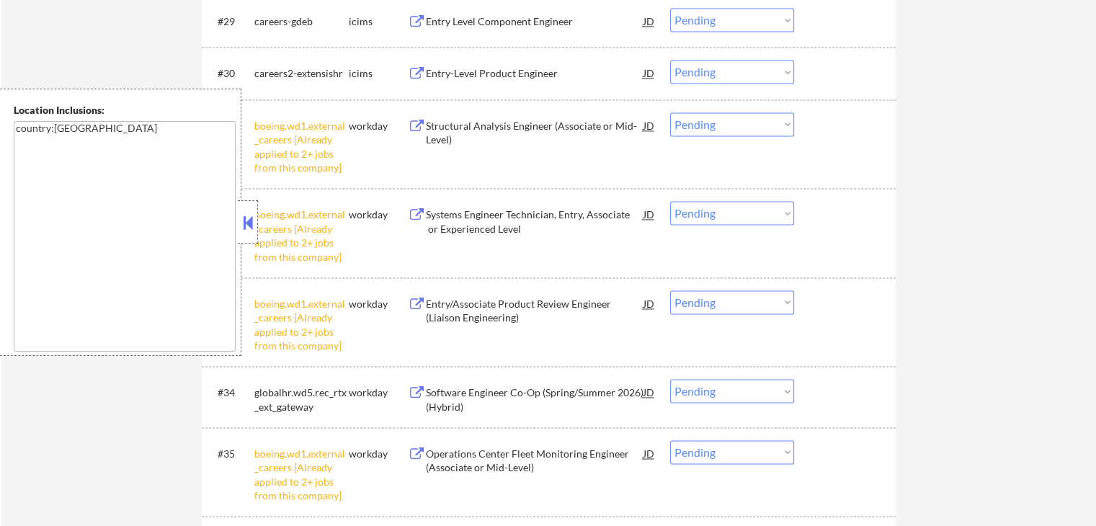
click at [709, 126] on select "Choose an option... Pending Applied Excluded (Questions) Excluded (Expired) Exc…" at bounding box center [732, 124] width 124 height 24
select select ""excluded__other_""
click at [670, 112] on select "Choose an option... Pending Applied Excluded (Questions) Excluded (Expired) Exc…" at bounding box center [732, 124] width 124 height 24
click at [723, 215] on select "Choose an option... Pending Applied Excluded (Questions) Excluded (Expired) Exc…" at bounding box center [732, 213] width 124 height 24
select select ""excluded__other_""
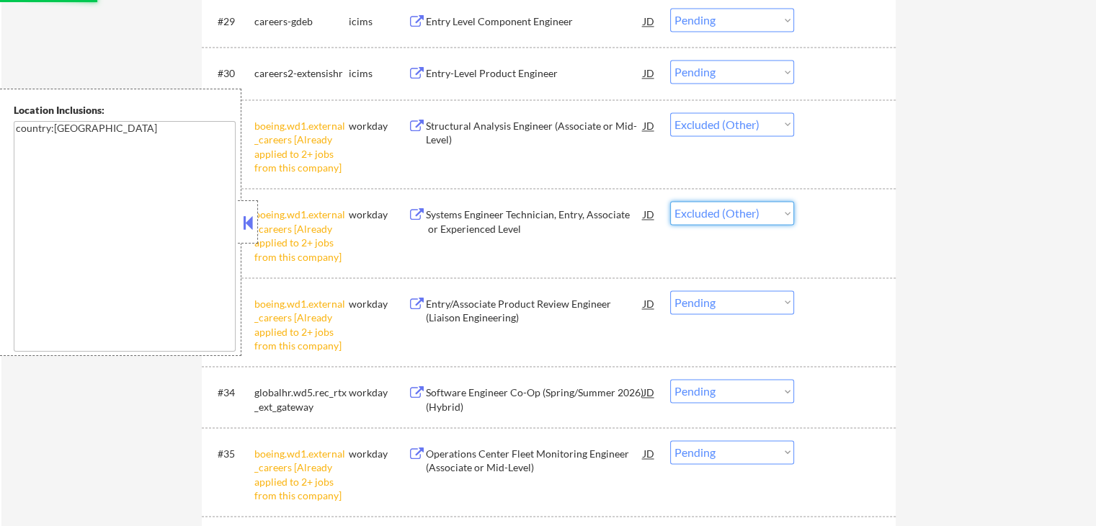
click at [670, 201] on select "Choose an option... Pending Applied Excluded (Questions) Excluded (Expired) Exc…" at bounding box center [732, 213] width 124 height 24
click at [715, 301] on select "Choose an option... Pending Applied Excluded (Questions) Excluded (Expired) Exc…" at bounding box center [732, 302] width 124 height 24
select select ""excluded__other_""
click at [670, 290] on select "Choose an option... Pending Applied Excluded (Questions) Excluded (Expired) Exc…" at bounding box center [732, 302] width 124 height 24
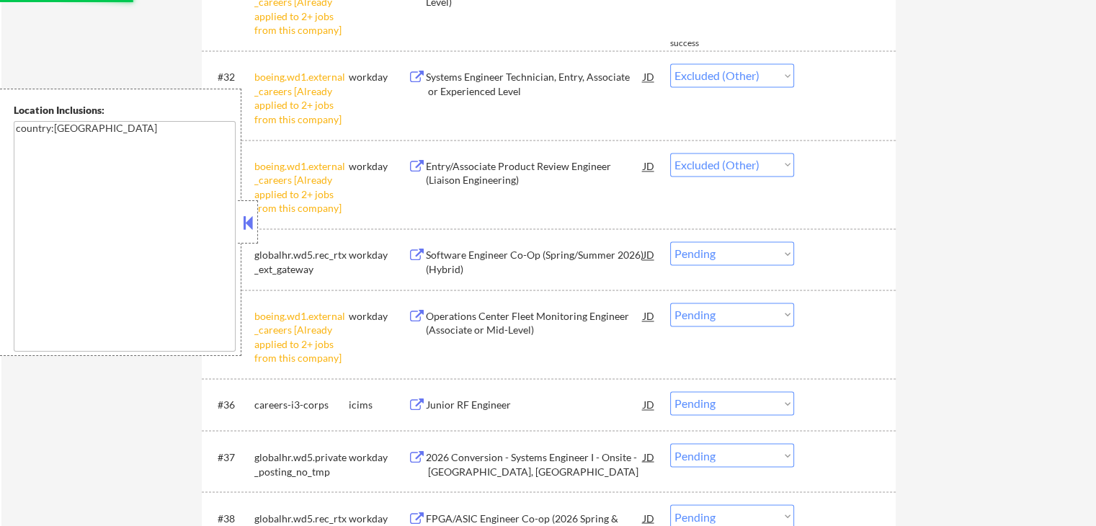
scroll to position [2305, 0]
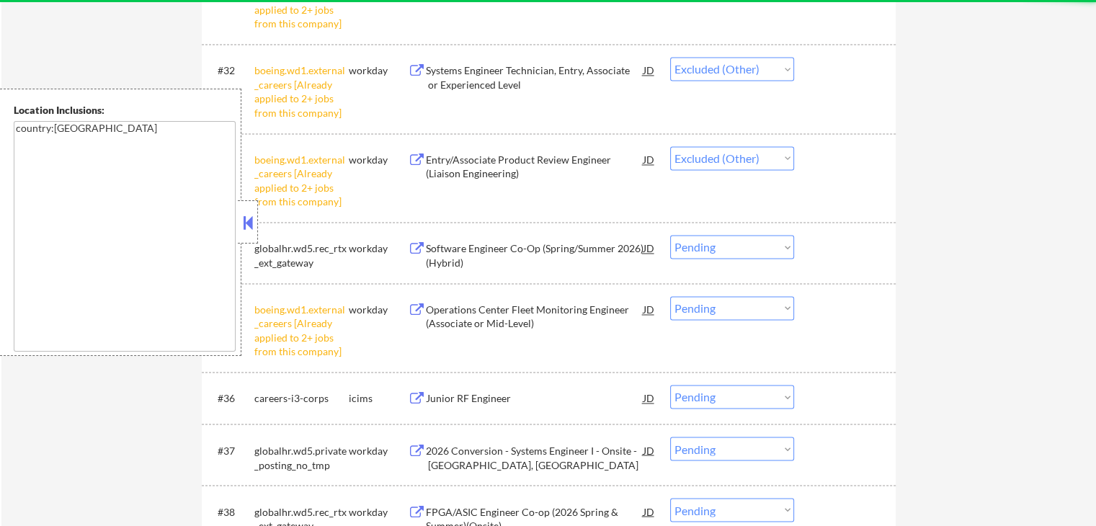
select select ""pending""
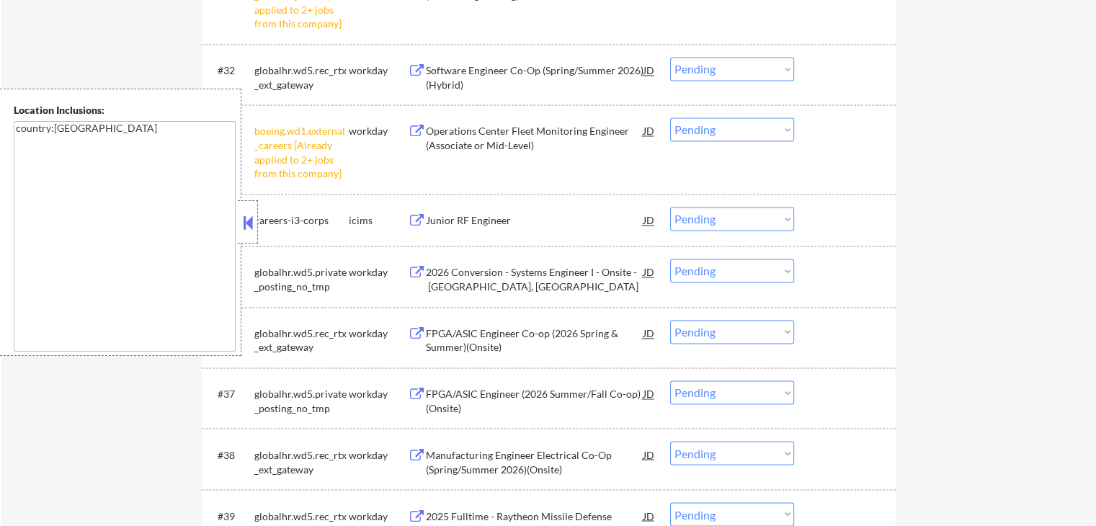
select select ""pending""
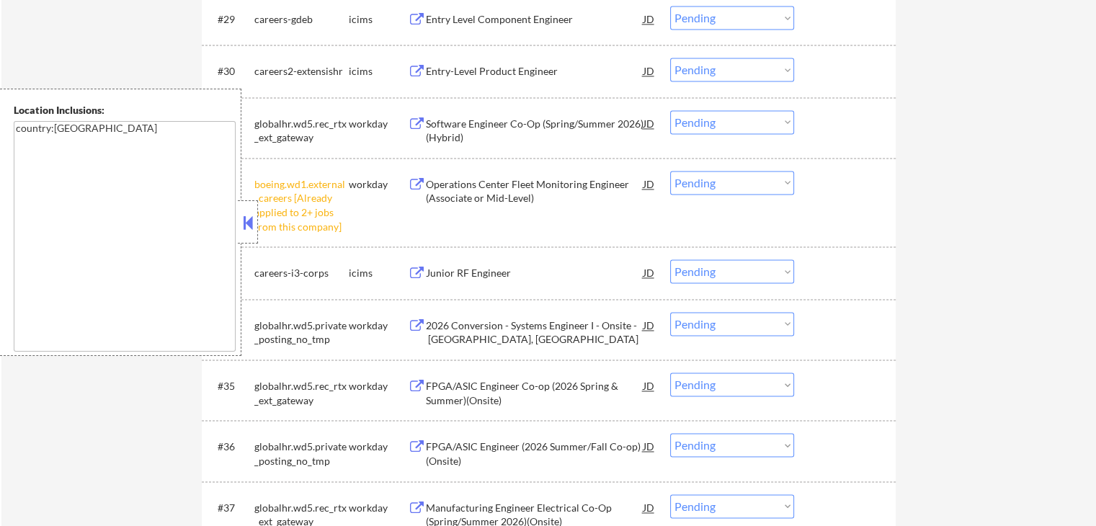
scroll to position [2161, 0]
click at [713, 183] on select "Choose an option... Pending Applied Excluded (Questions) Excluded (Expired) Exc…" at bounding box center [732, 185] width 124 height 24
click at [670, 173] on select "Choose an option... Pending Applied Excluded (Questions) Excluded (Expired) Exc…" at bounding box center [732, 185] width 124 height 24
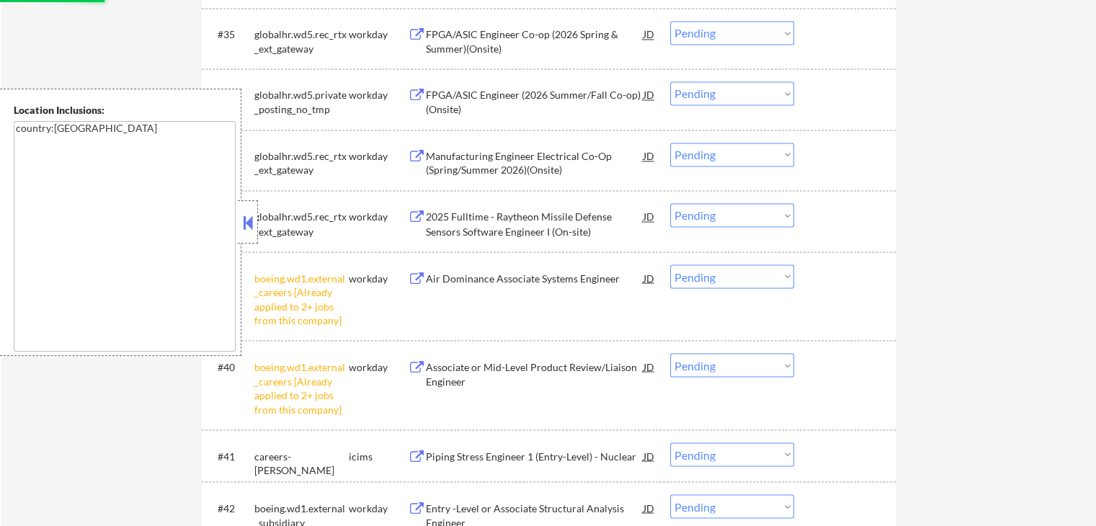
scroll to position [2521, 0]
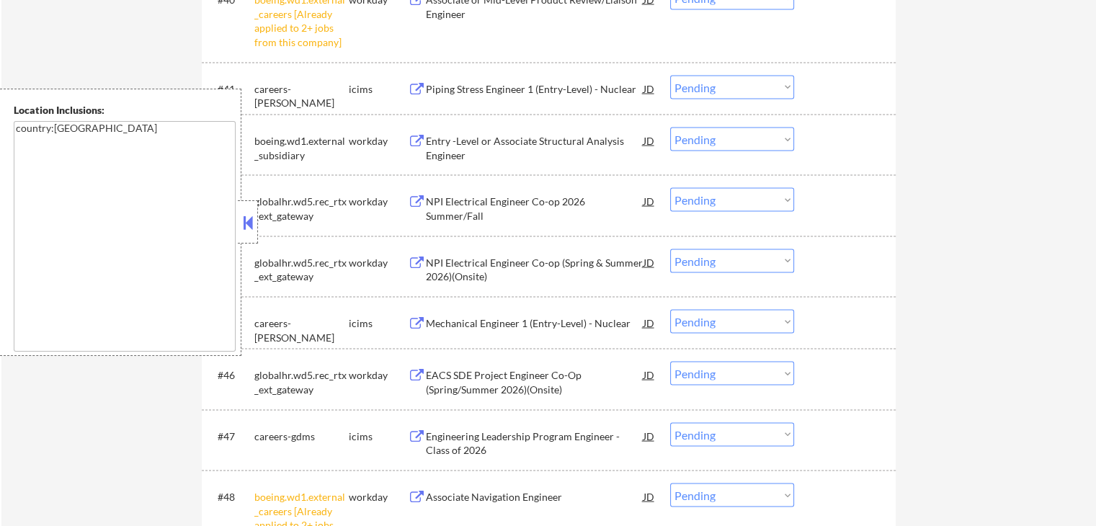
select select ""pending""
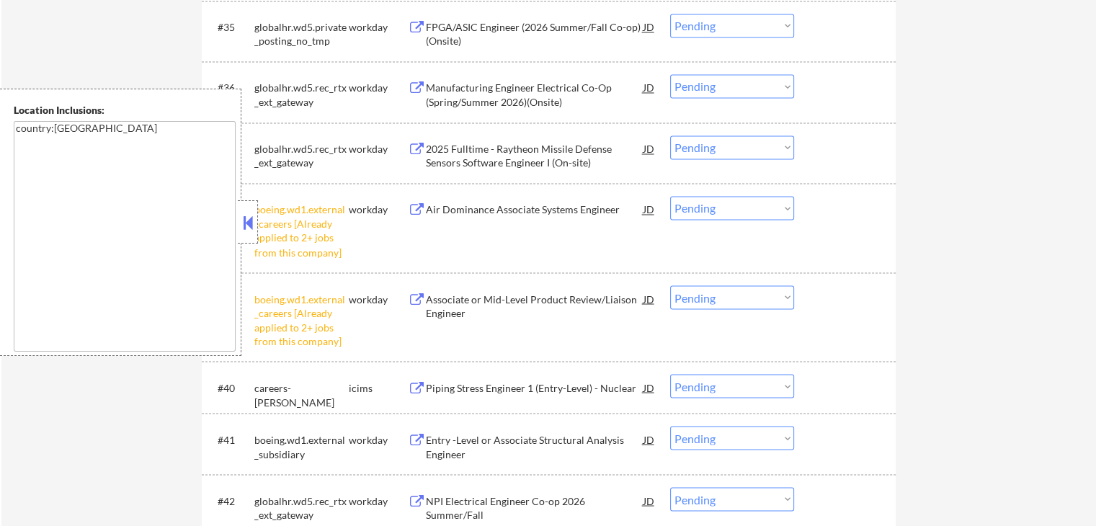
scroll to position [2449, 0]
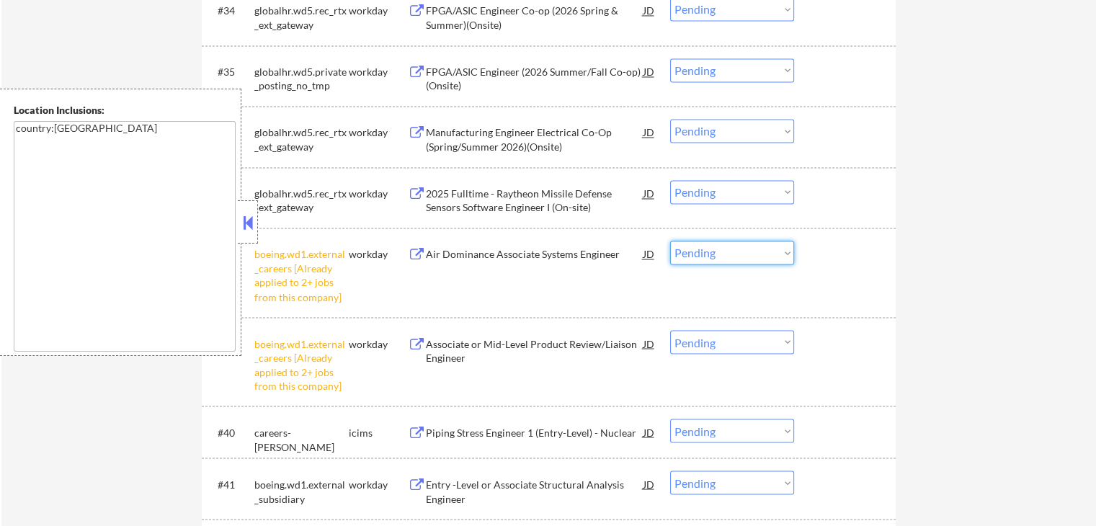
click at [708, 250] on select "Choose an option... Pending Applied Excluded (Questions) Excluded (Expired) Exc…" at bounding box center [732, 253] width 124 height 24
select select ""excluded__other_""
click at [670, 241] on select "Choose an option... Pending Applied Excluded (Questions) Excluded (Expired) Exc…" at bounding box center [732, 253] width 124 height 24
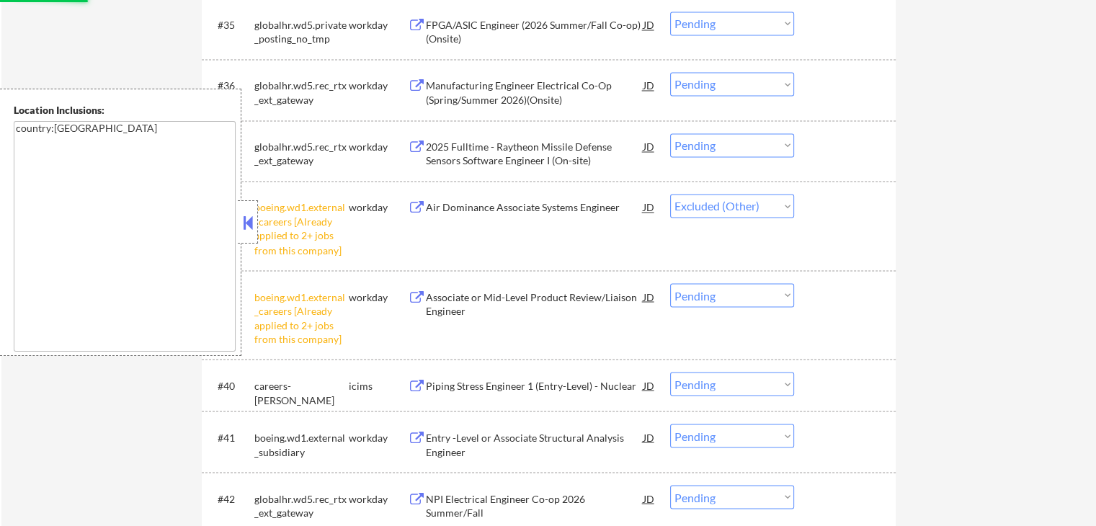
scroll to position [2521, 0]
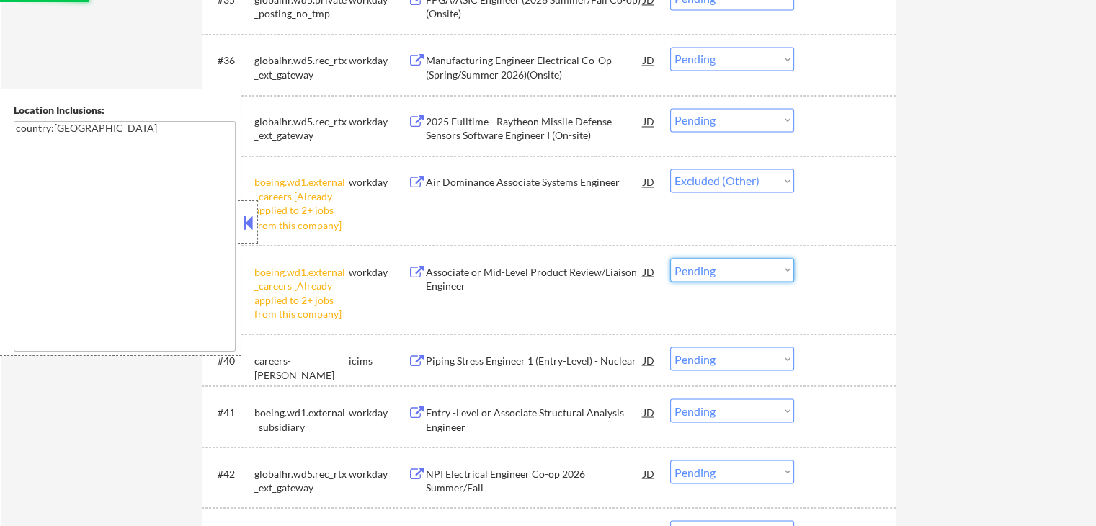
click at [712, 274] on select "Choose an option... Pending Applied Excluded (Questions) Excluded (Expired) Exc…" at bounding box center [732, 270] width 124 height 24
select select ""excluded__other_""
click at [670, 258] on select "Choose an option... Pending Applied Excluded (Questions) Excluded (Expired) Exc…" at bounding box center [732, 270] width 124 height 24
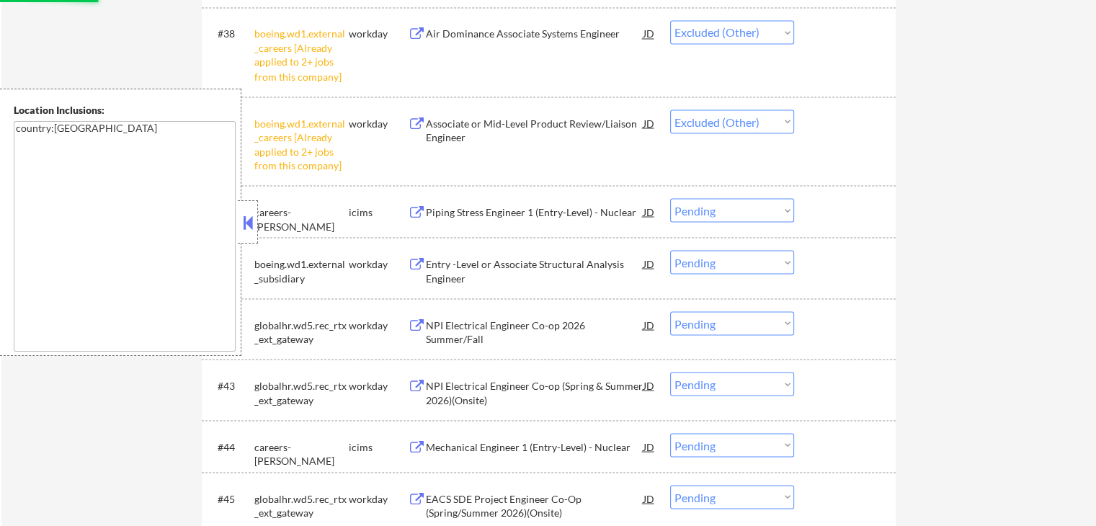
scroll to position [2666, 0]
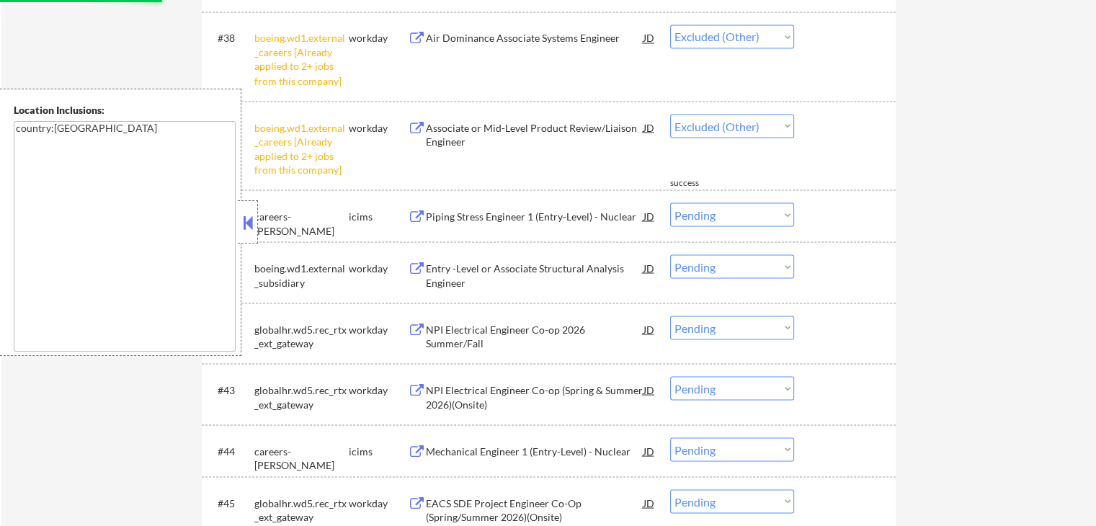
select select ""pending""
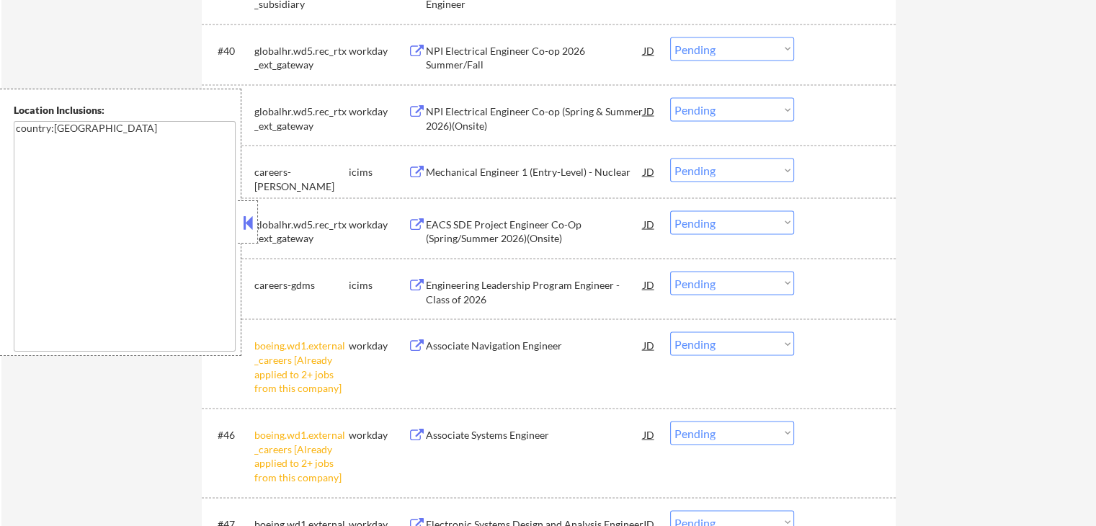
scroll to position [2882, 0]
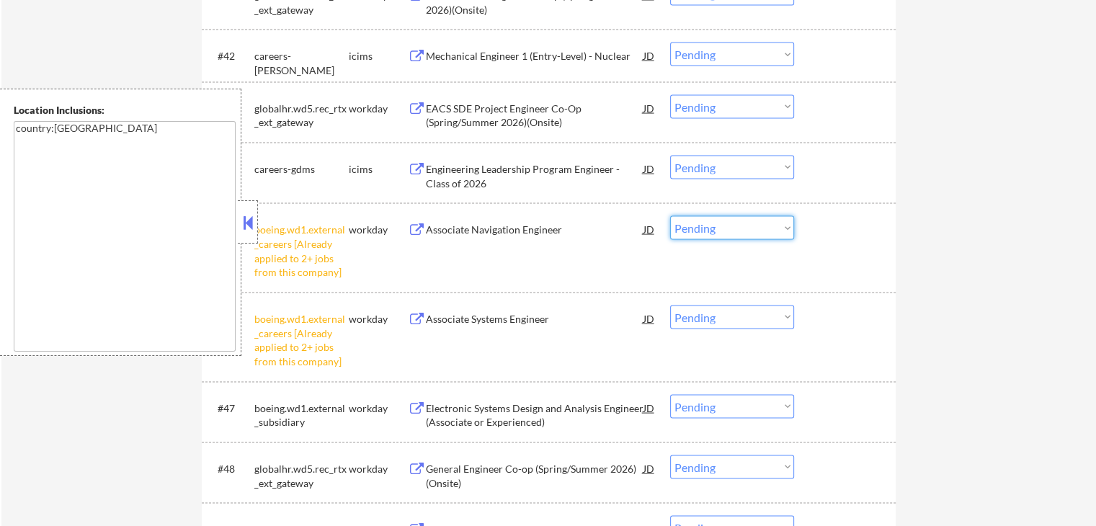
click at [722, 228] on select "Choose an option... Pending Applied Excluded (Questions) Excluded (Expired) Exc…" at bounding box center [732, 228] width 124 height 24
select select ""excluded__other_""
click at [670, 216] on select "Choose an option... Pending Applied Excluded (Questions) Excluded (Expired) Exc…" at bounding box center [732, 228] width 124 height 24
click at [711, 321] on select "Choose an option... Pending Applied Excluded (Questions) Excluded (Expired) Exc…" at bounding box center [732, 317] width 124 height 24
select select ""excluded__other_""
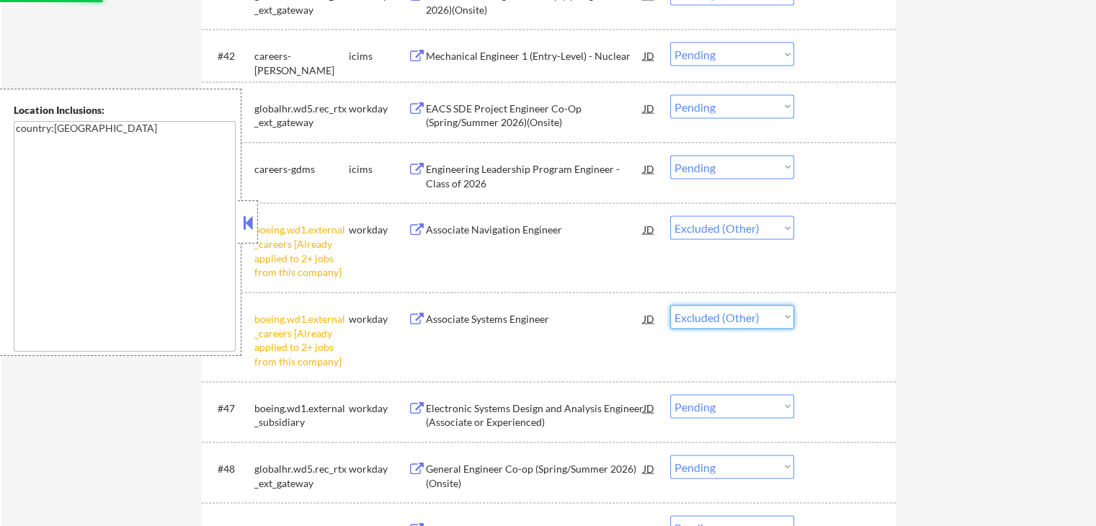
click at [670, 305] on select "Choose an option... Pending Applied Excluded (Questions) Excluded (Expired) Exc…" at bounding box center [732, 317] width 124 height 24
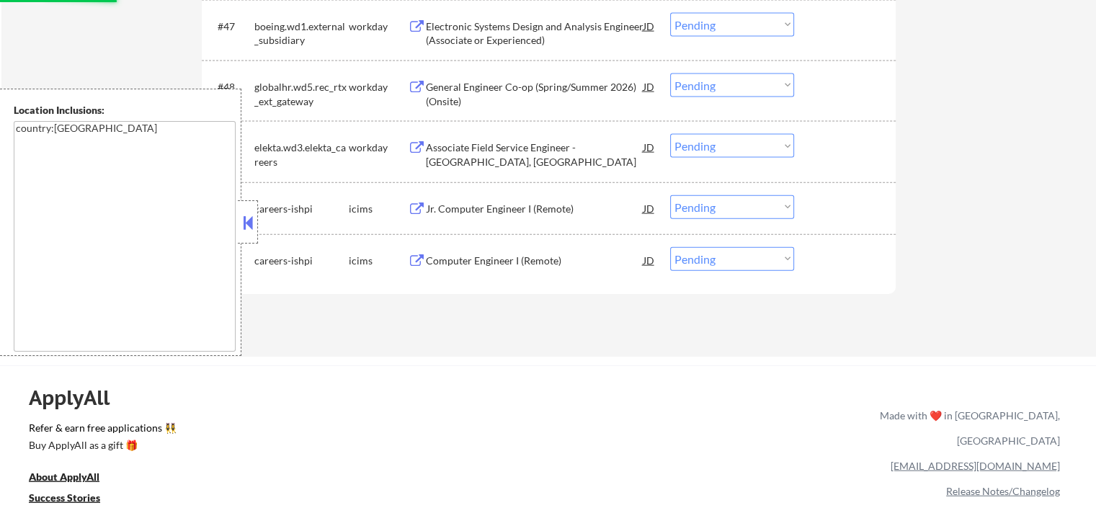
scroll to position [3242, 0]
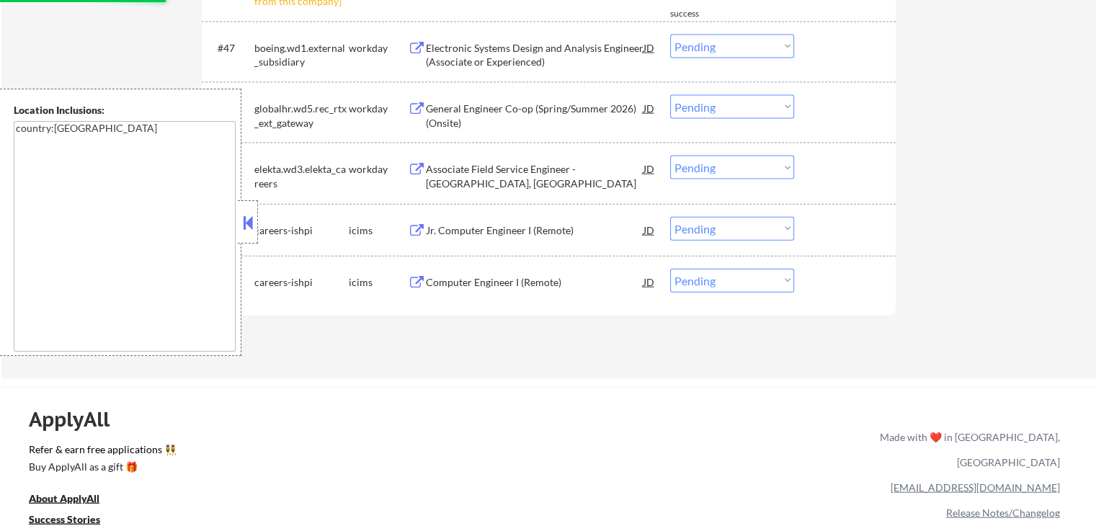
select select ""pending""
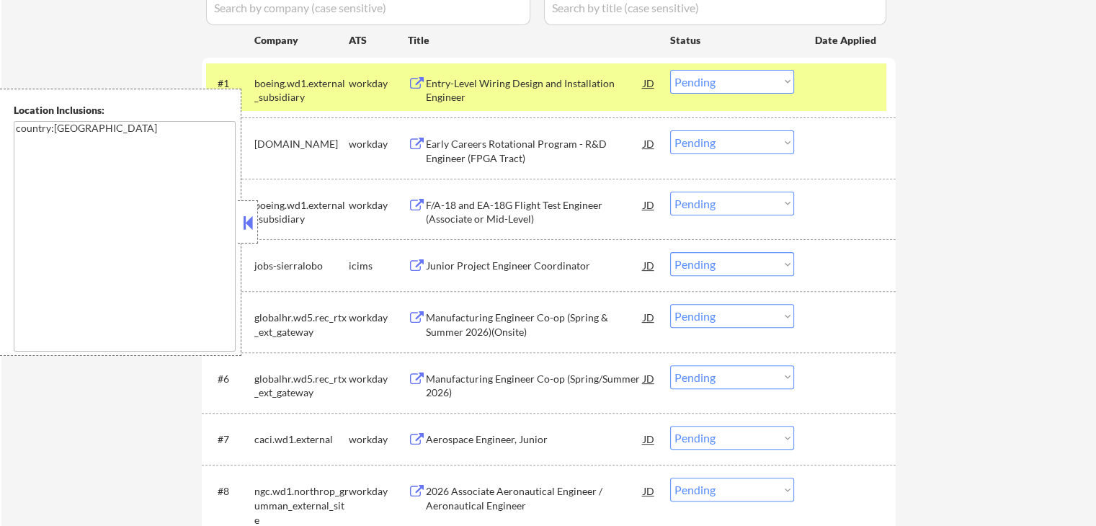
scroll to position [288, 0]
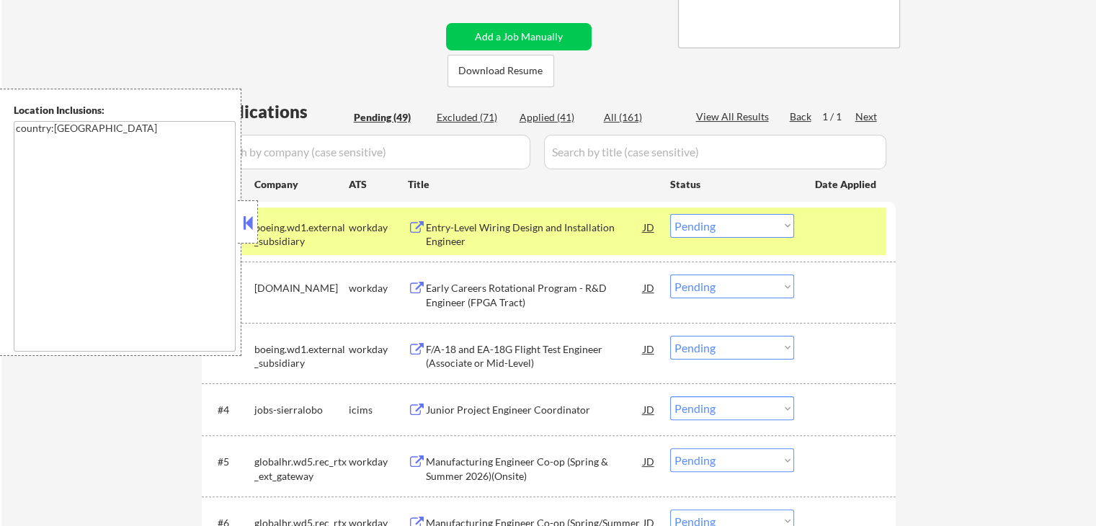
click at [419, 223] on button at bounding box center [417, 228] width 18 height 14
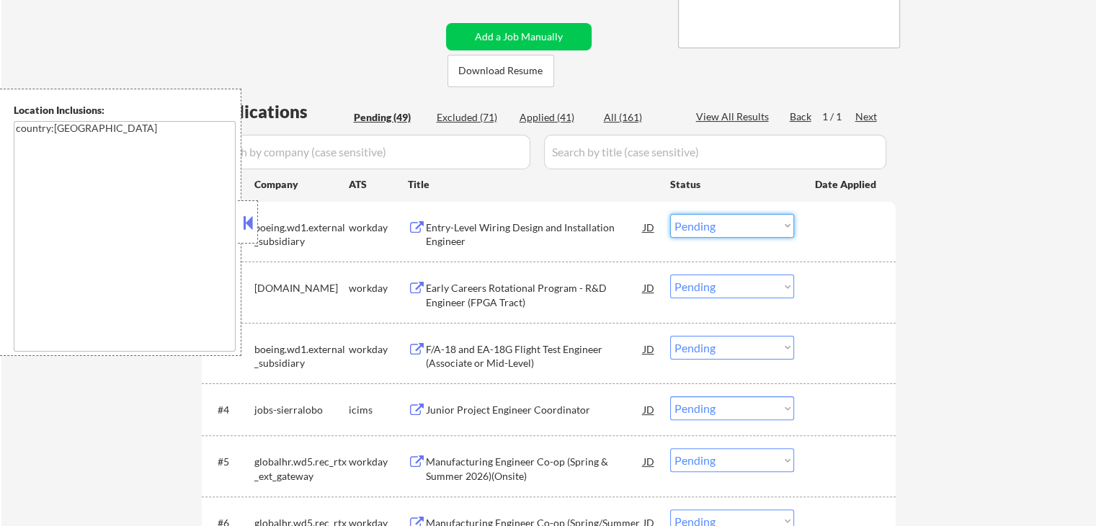
click at [746, 232] on select "Choose an option... Pending Applied Excluded (Questions) Excluded (Expired) Exc…" at bounding box center [732, 226] width 124 height 24
click at [670, 214] on select "Choose an option... Pending Applied Excluded (Questions) Excluded (Expired) Exc…" at bounding box center [732, 226] width 124 height 24
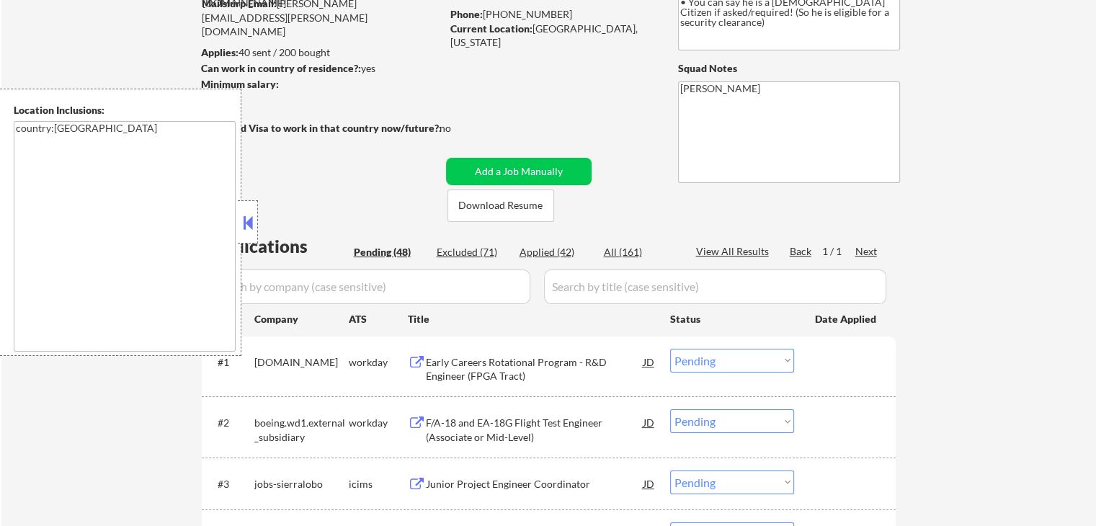
scroll to position [216, 0]
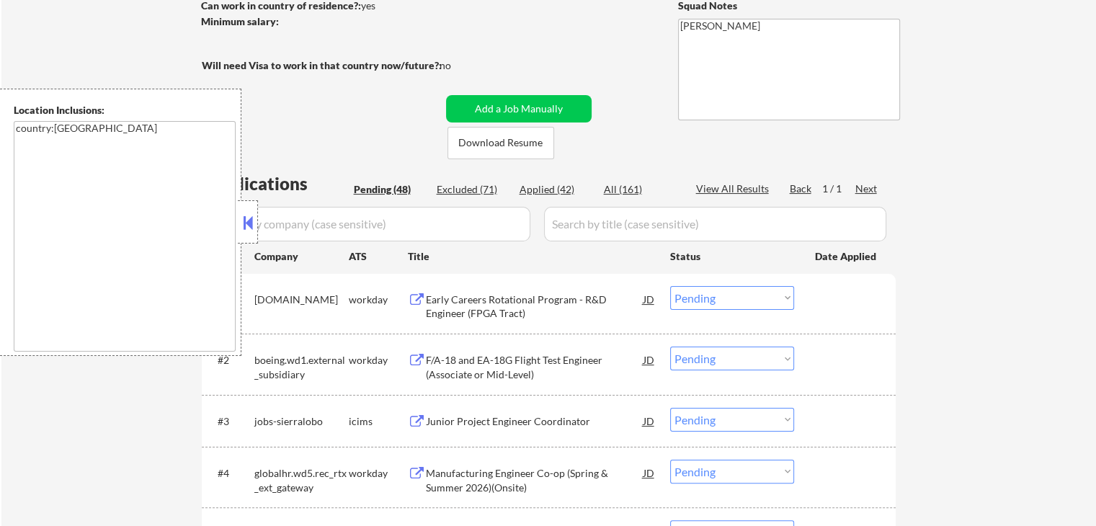
click at [418, 295] on button at bounding box center [417, 300] width 18 height 14
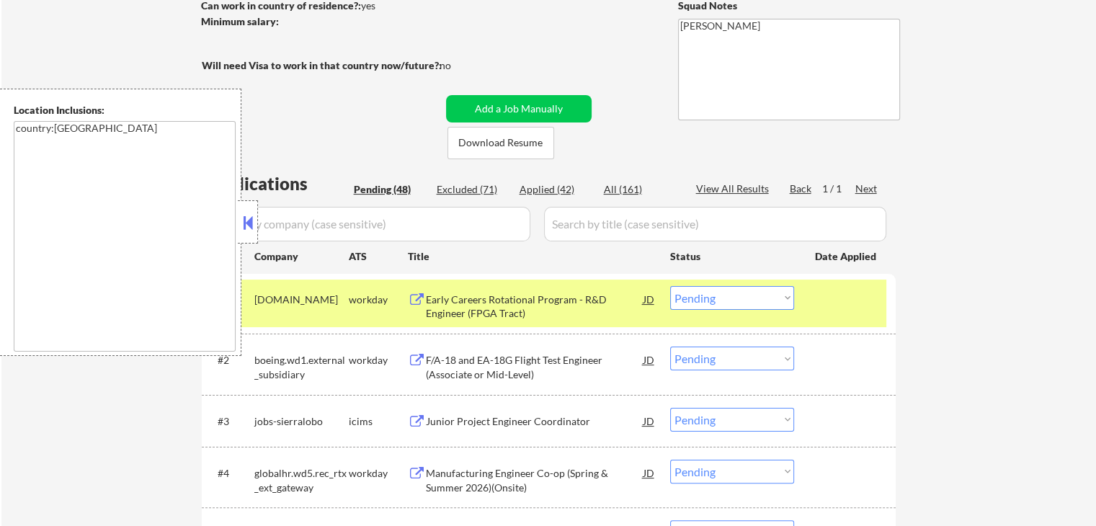
click at [720, 298] on select "Choose an option... Pending Applied Excluded (Questions) Excluded (Expired) Exc…" at bounding box center [732, 298] width 124 height 24
click at [670, 286] on select "Choose an option... Pending Applied Excluded (Questions) Excluded (Expired) Exc…" at bounding box center [732, 298] width 124 height 24
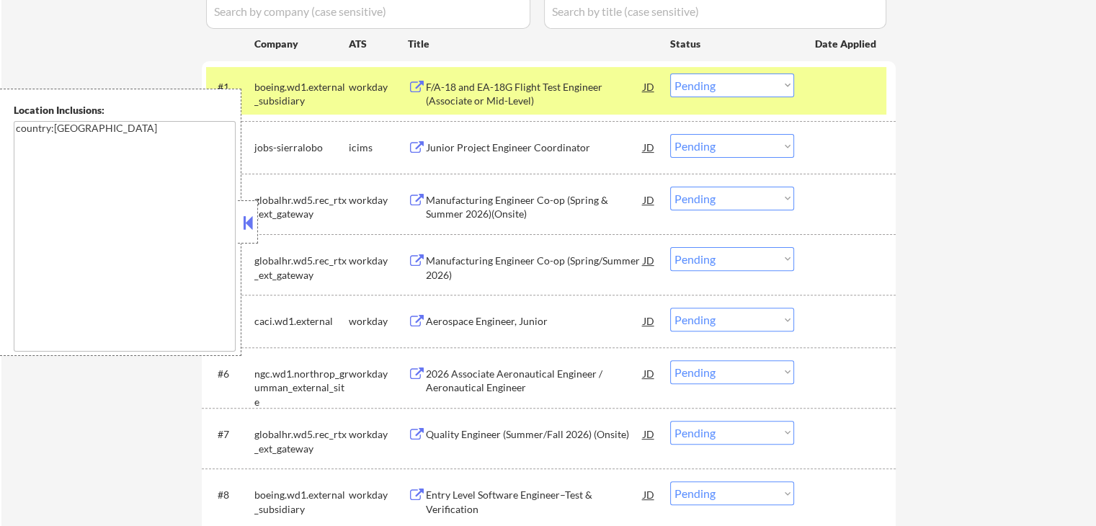
scroll to position [432, 0]
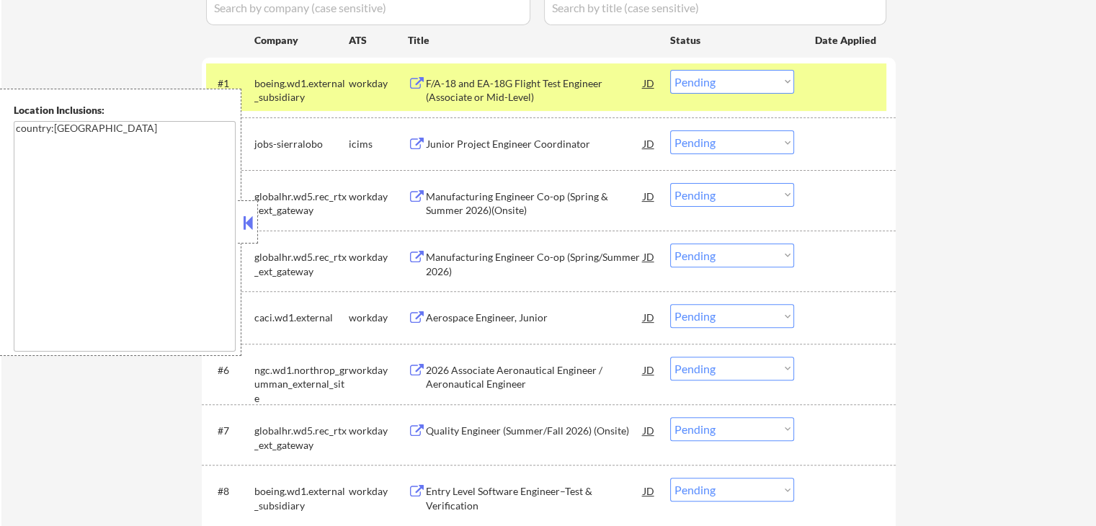
click at [418, 84] on button at bounding box center [417, 84] width 18 height 14
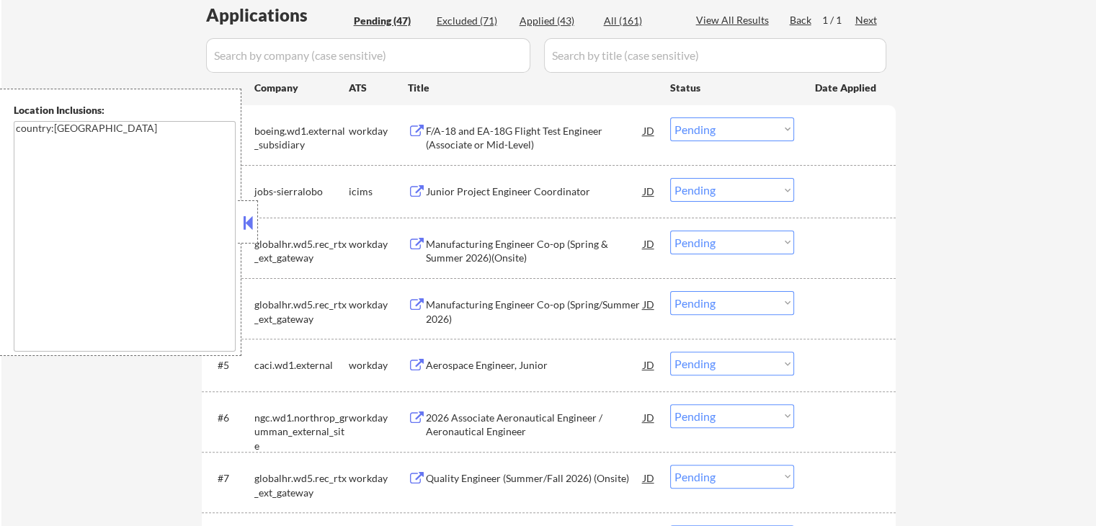
scroll to position [360, 0]
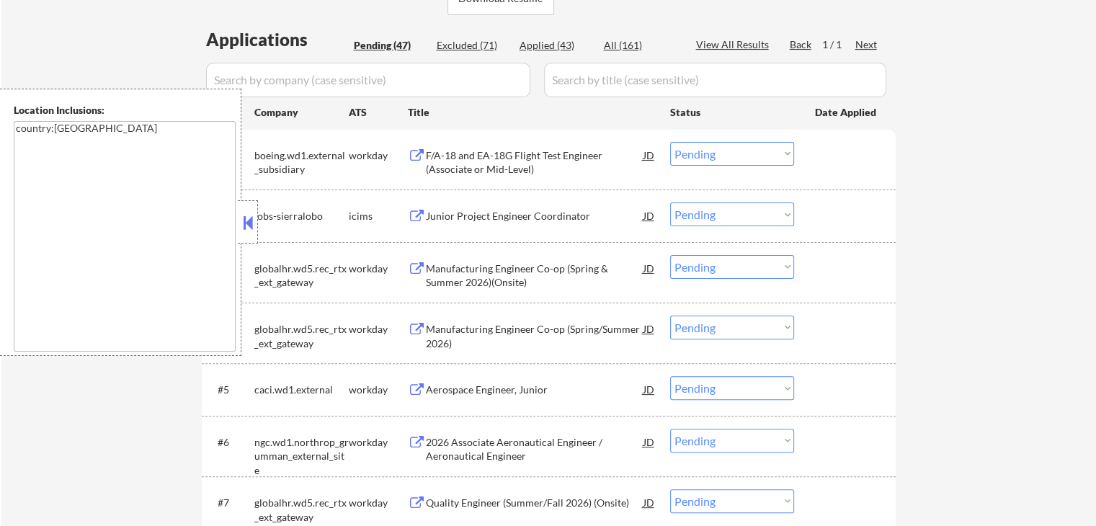
click at [729, 153] on select "Choose an option... Pending Applied Excluded (Questions) Excluded (Expired) Exc…" at bounding box center [732, 154] width 124 height 24
click at [670, 142] on select "Choose an option... Pending Applied Excluded (Questions) Excluded (Expired) Exc…" at bounding box center [732, 154] width 124 height 24
select select ""pending""
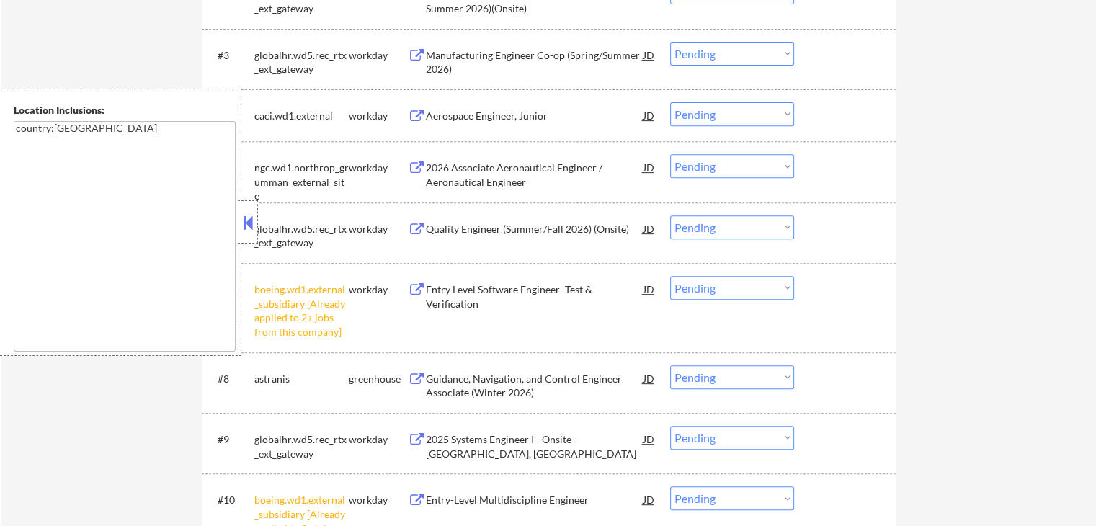
scroll to position [648, 0]
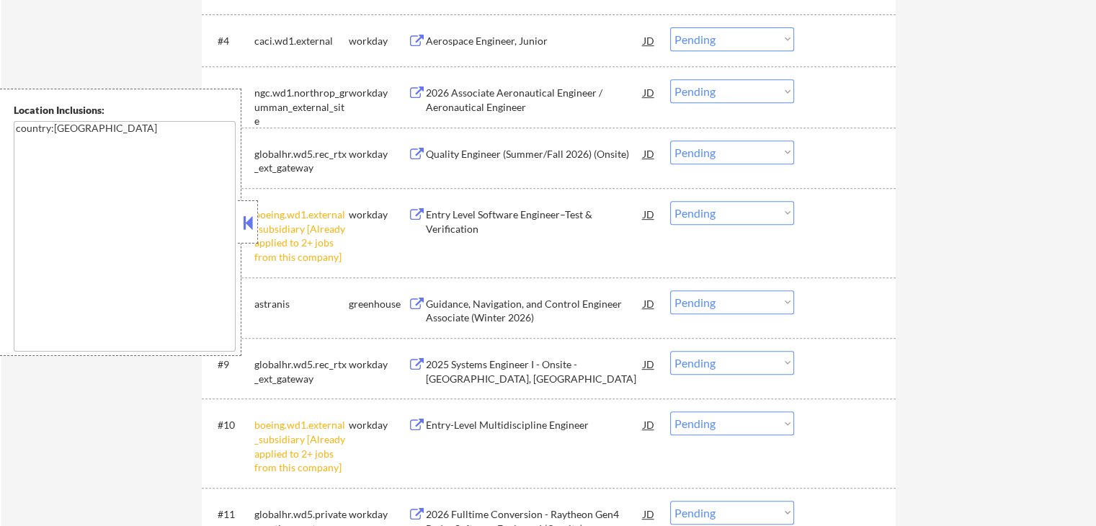
drag, startPoint x: 755, startPoint y: 214, endPoint x: 754, endPoint y: 222, distance: 8.0
click at [754, 214] on select "Choose an option... Pending Applied Excluded (Questions) Excluded (Expired) Exc…" at bounding box center [732, 213] width 124 height 24
click at [670, 201] on select "Choose an option... Pending Applied Excluded (Questions) Excluded (Expired) Exc…" at bounding box center [732, 213] width 124 height 24
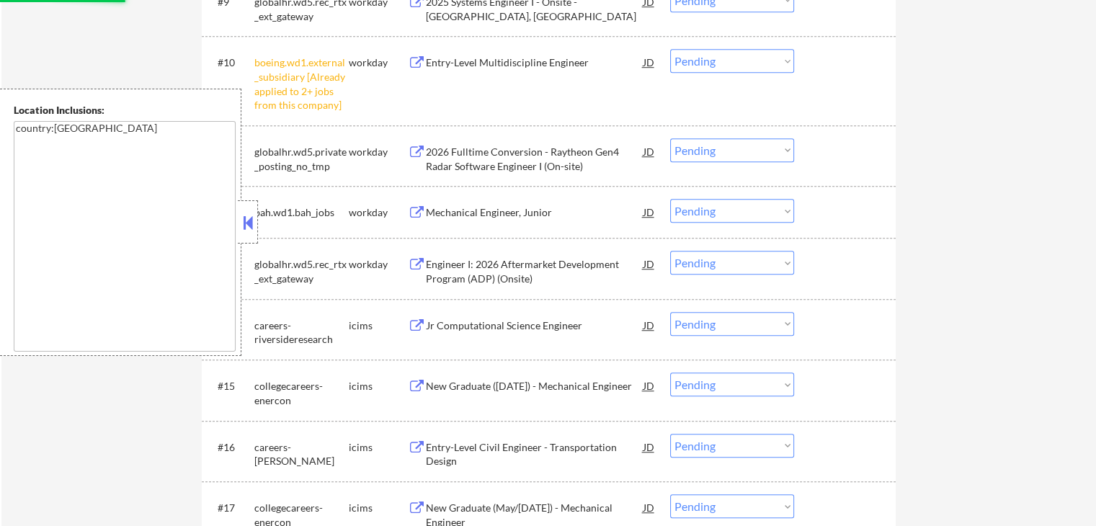
scroll to position [1009, 0]
select select ""pending""
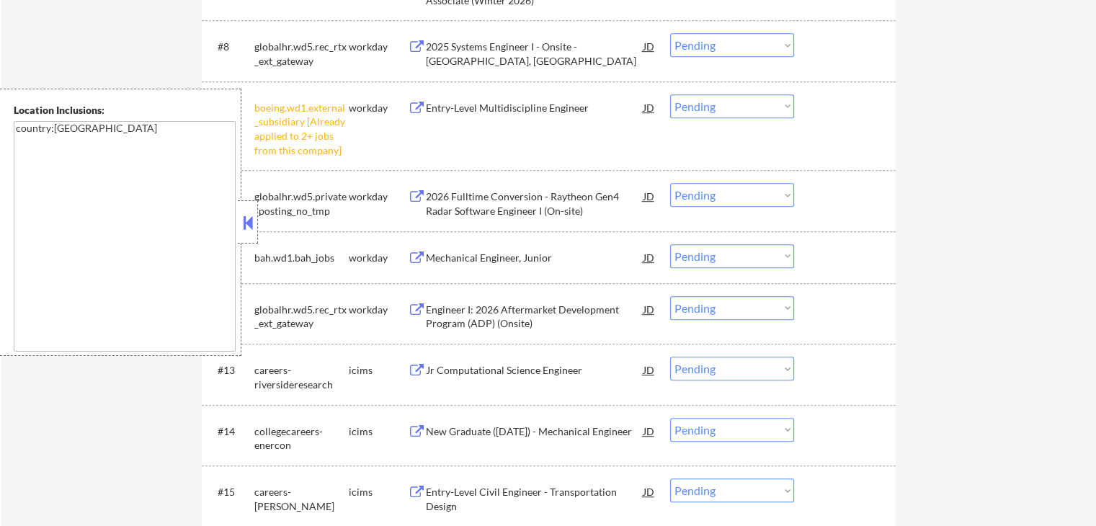
scroll to position [864, 0]
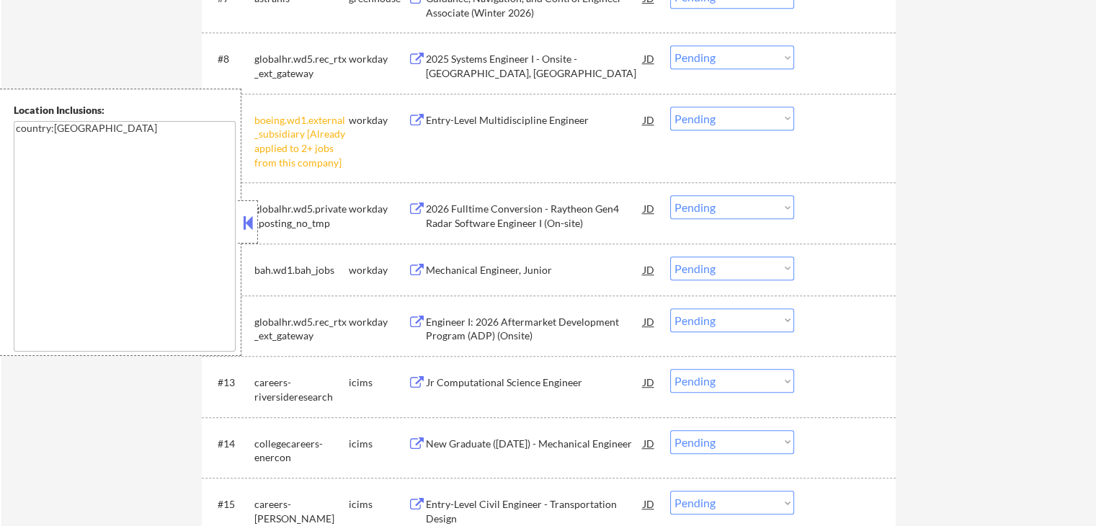
click at [733, 118] on select "Choose an option... Pending Applied Excluded (Questions) Excluded (Expired) Exc…" at bounding box center [732, 119] width 124 height 24
click at [670, 107] on select "Choose an option... Pending Applied Excluded (Questions) Excluded (Expired) Exc…" at bounding box center [732, 119] width 124 height 24
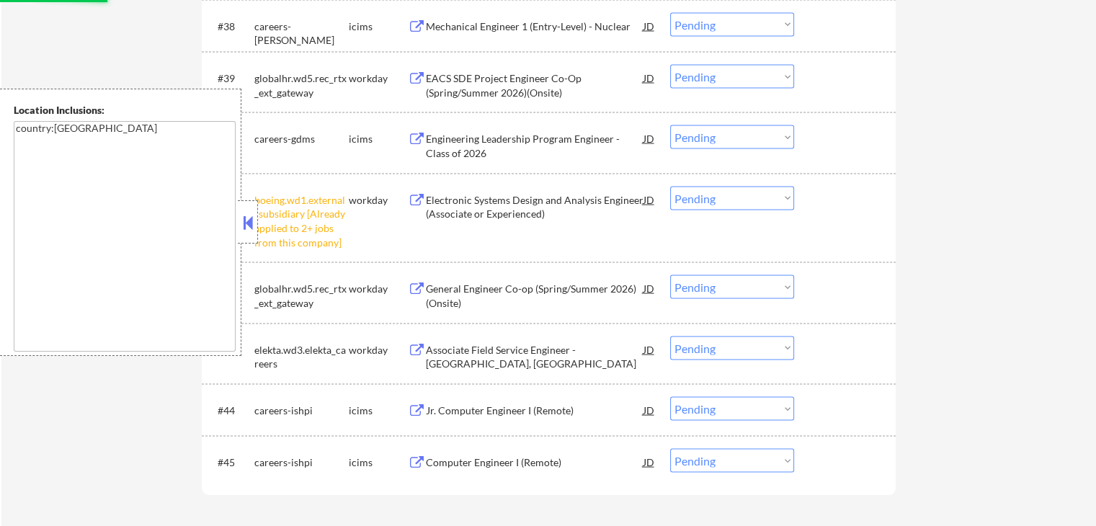
select select ""pending""
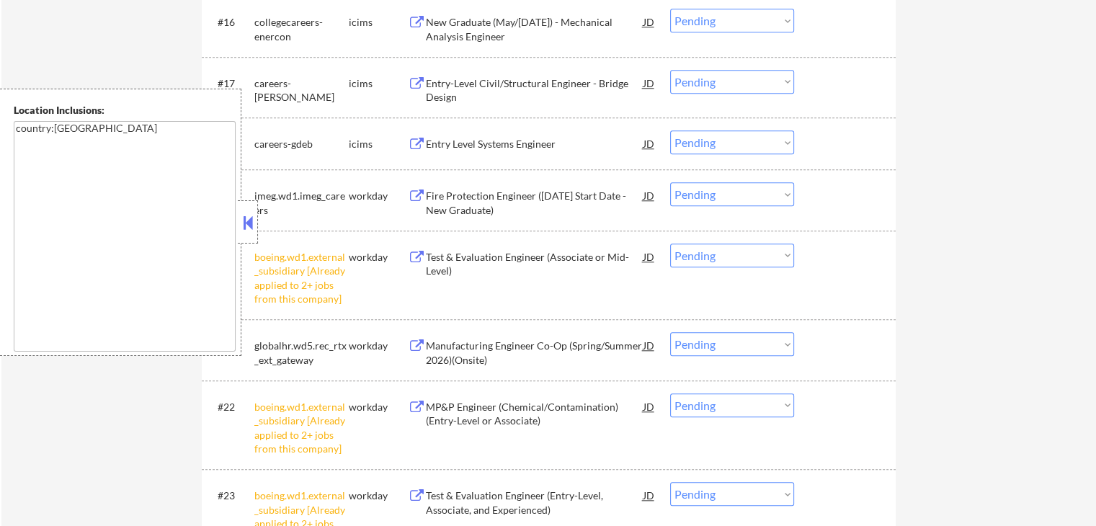
scroll to position [1441, 0]
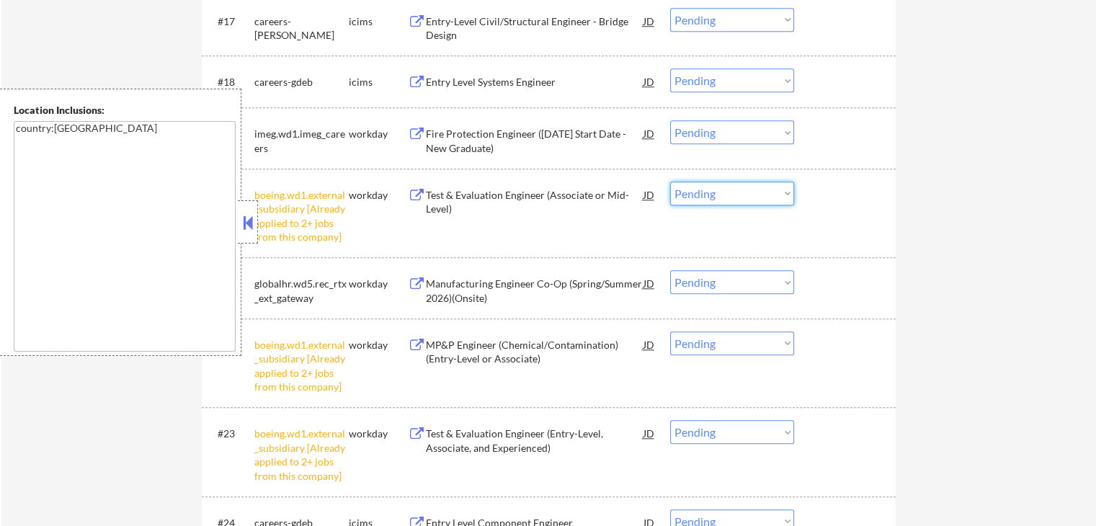
click at [741, 193] on select "Choose an option... Pending Applied Excluded (Questions) Excluded (Expired) Exc…" at bounding box center [732, 194] width 124 height 24
click at [670, 182] on select "Choose an option... Pending Applied Excluded (Questions) Excluded (Expired) Exc…" at bounding box center [732, 194] width 124 height 24
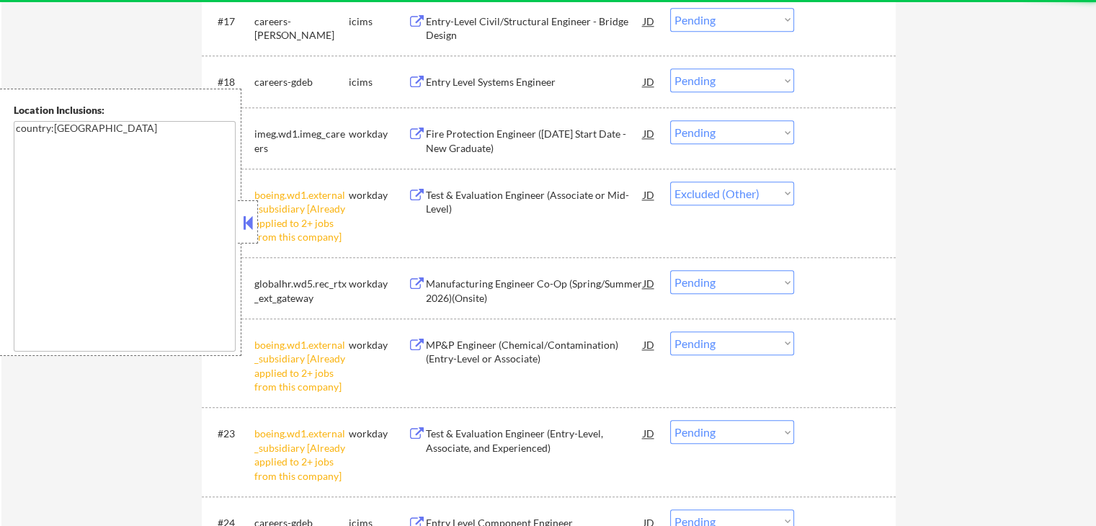
select select ""pending""
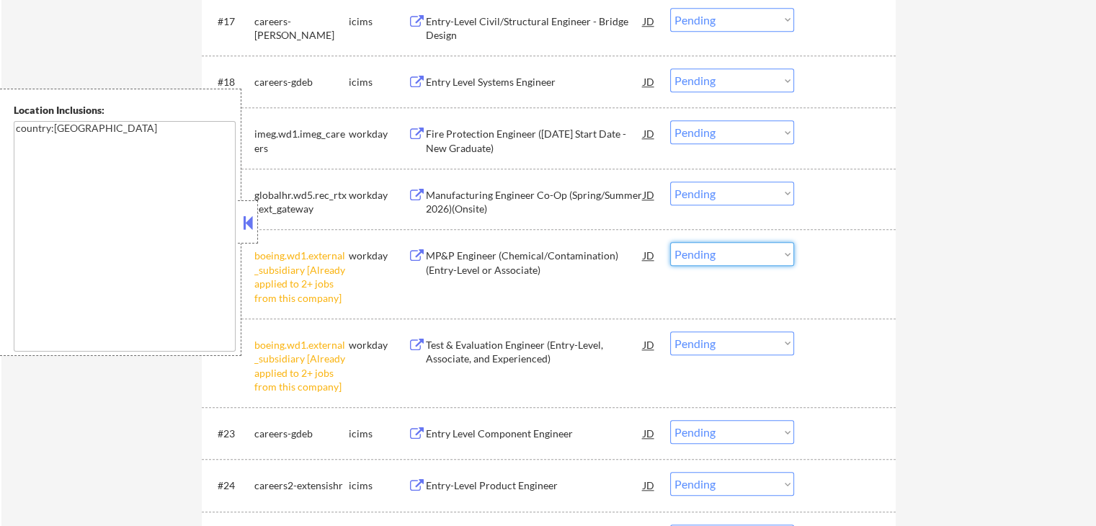
drag, startPoint x: 736, startPoint y: 252, endPoint x: 736, endPoint y: 262, distance: 9.4
click at [736, 253] on select "Choose an option... Pending Applied Excluded (Questions) Excluded (Expired) Exc…" at bounding box center [732, 254] width 124 height 24
select select ""excluded__other_""
click at [670, 242] on select "Choose an option... Pending Applied Excluded (Questions) Excluded (Expired) Exc…" at bounding box center [732, 254] width 124 height 24
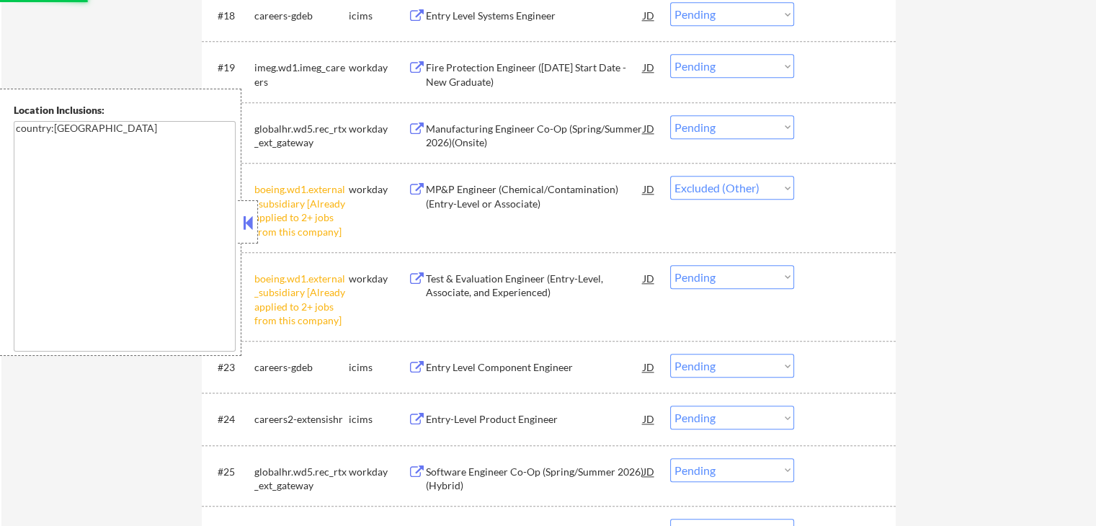
scroll to position [1585, 0]
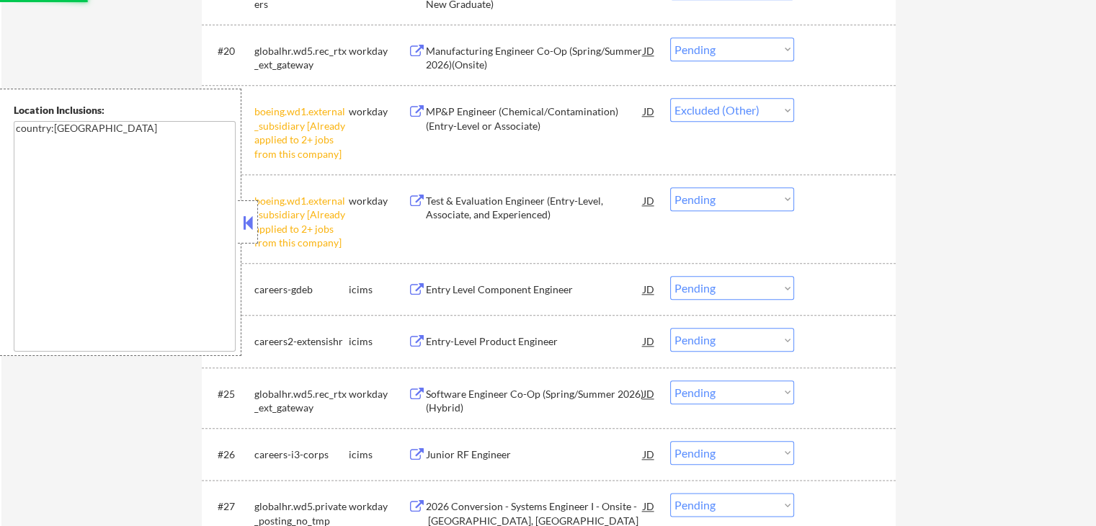
click at [721, 213] on div "#22 boeing.wd1.external_subsidiary [Already applied to 2+ jobs from this compan…" at bounding box center [546, 219] width 680 height 76
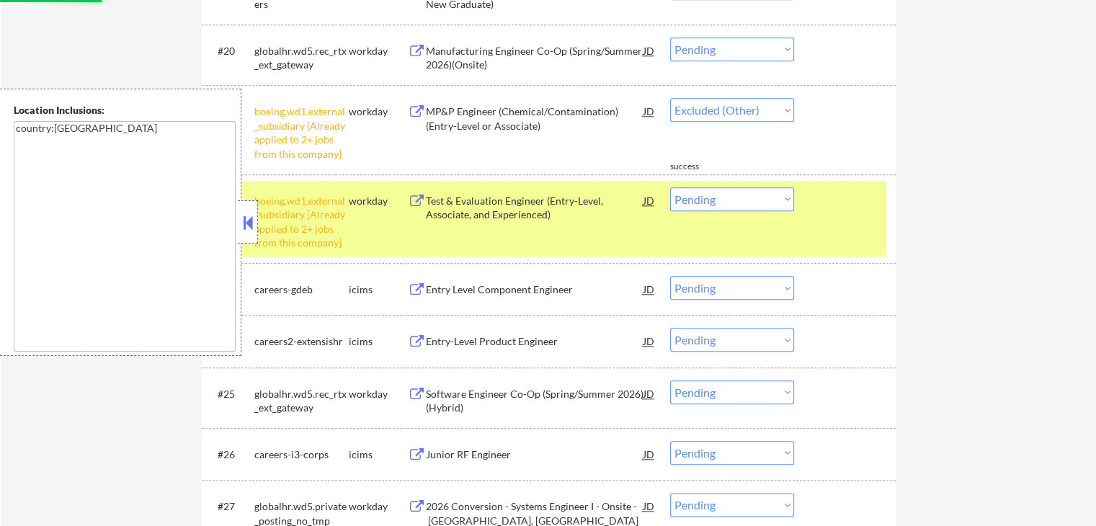
click at [707, 182] on div "#22 boeing.wd1.external_subsidiary [Already applied to 2+ jobs from this compan…" at bounding box center [546, 219] width 680 height 76
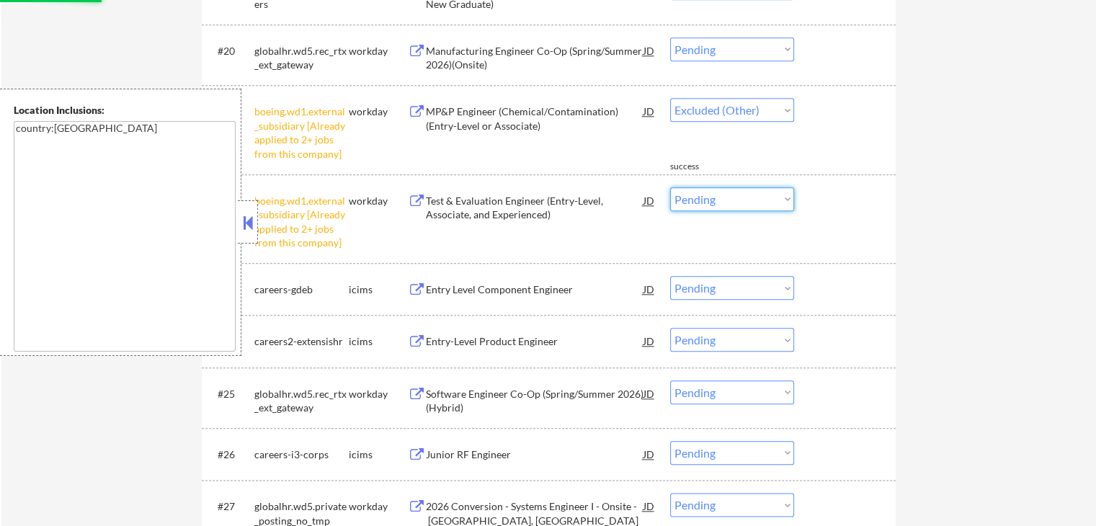
click at [710, 200] on select "Choose an option... Pending Applied Excluded (Questions) Excluded (Expired) Exc…" at bounding box center [732, 199] width 124 height 24
select select ""excluded__other_""
click at [670, 187] on select "Choose an option... Pending Applied Excluded (Questions) Excluded (Expired) Exc…" at bounding box center [732, 199] width 124 height 24
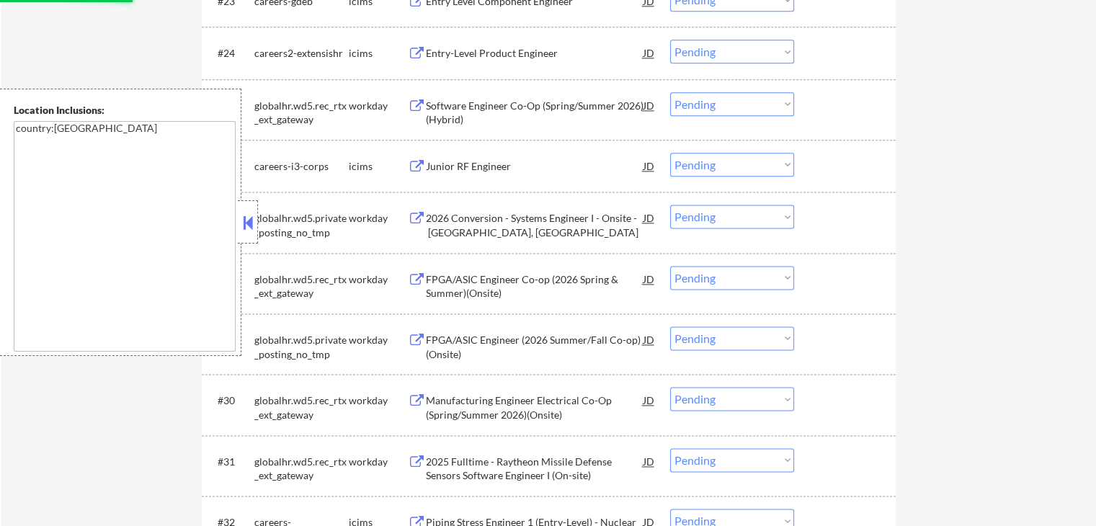
scroll to position [2017, 0]
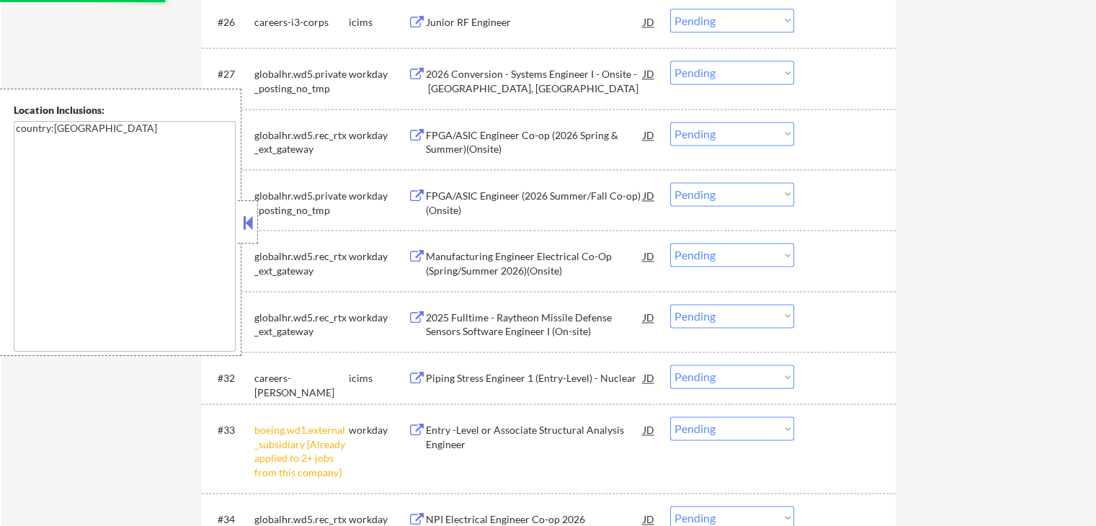
select select ""pending""
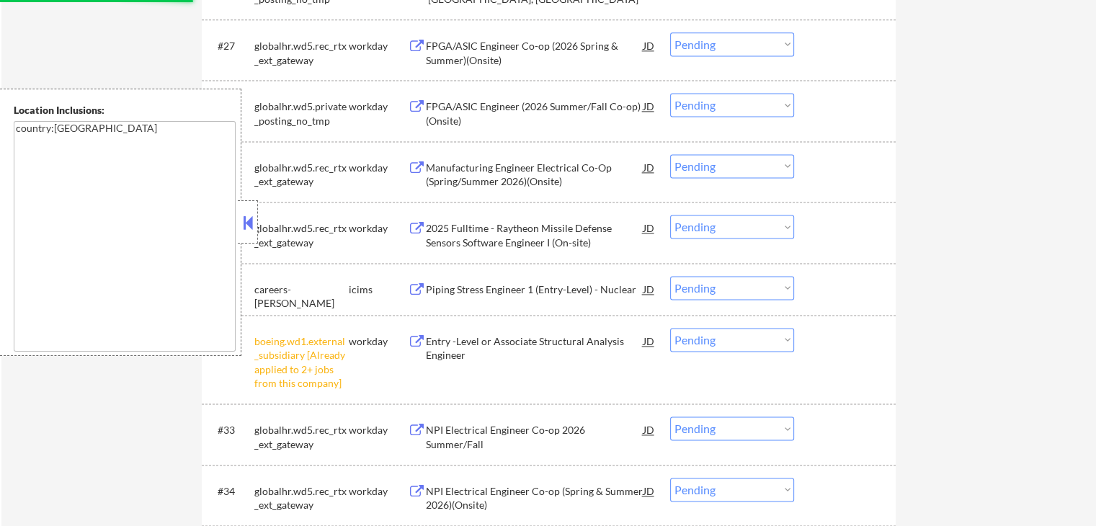
select select ""pending""
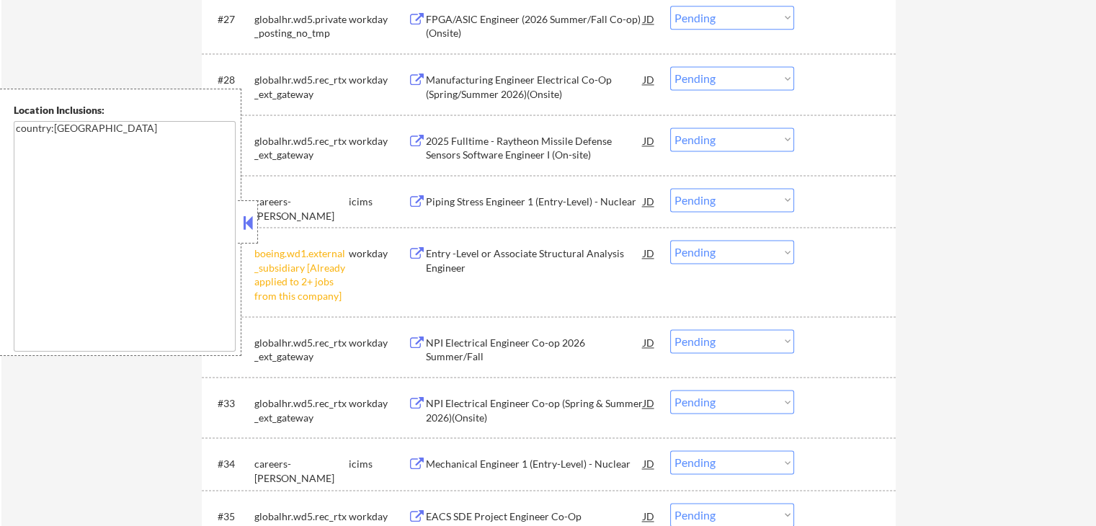
scroll to position [1945, 0]
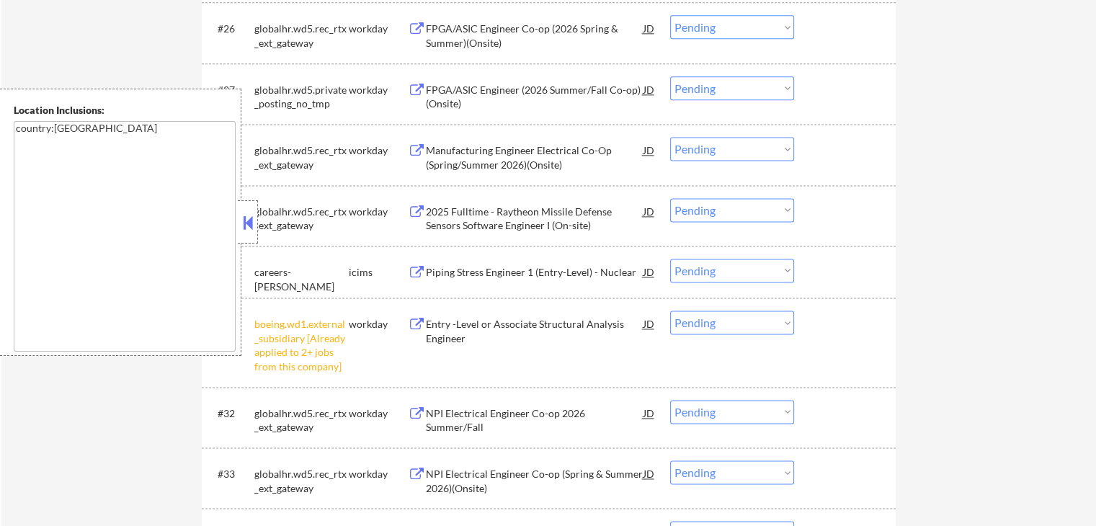
click at [709, 326] on select "Choose an option... Pending Applied Excluded (Questions) Excluded (Expired) Exc…" at bounding box center [732, 322] width 124 height 24
click at [670, 310] on select "Choose an option... Pending Applied Excluded (Questions) Excluded (Expired) Exc…" at bounding box center [732, 322] width 124 height 24
select select ""pending""
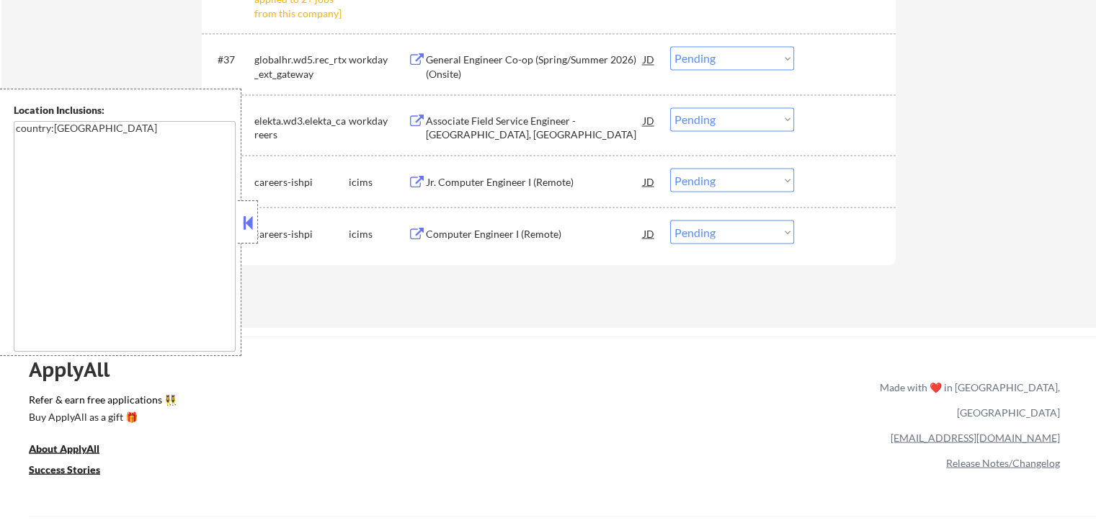
scroll to position [2449, 0]
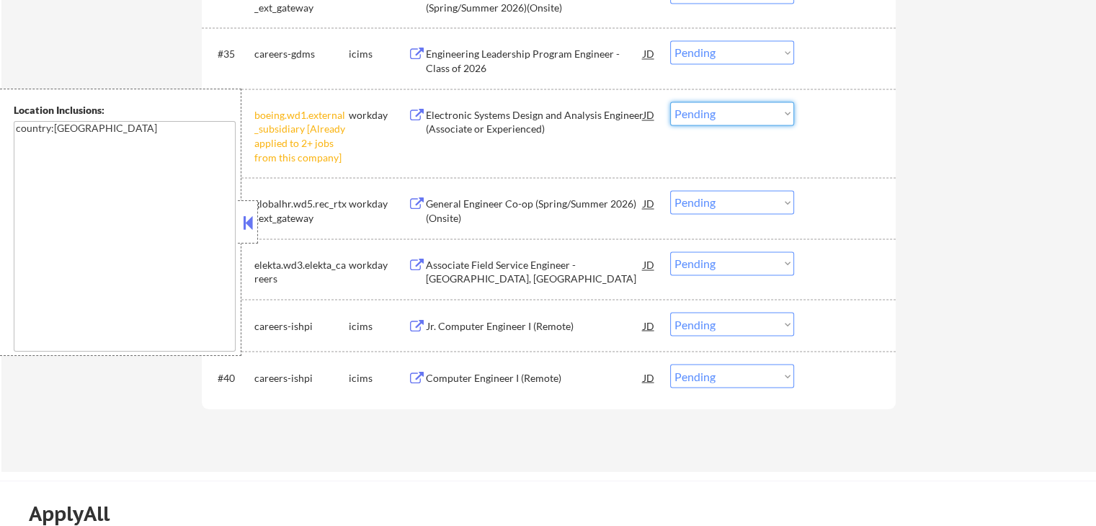
click at [718, 120] on select "Choose an option... Pending Applied Excluded (Questions) Excluded (Expired) Exc…" at bounding box center [732, 114] width 124 height 24
click at [670, 102] on select "Choose an option... Pending Applied Excluded (Questions) Excluded (Expired) Exc…" at bounding box center [732, 114] width 124 height 24
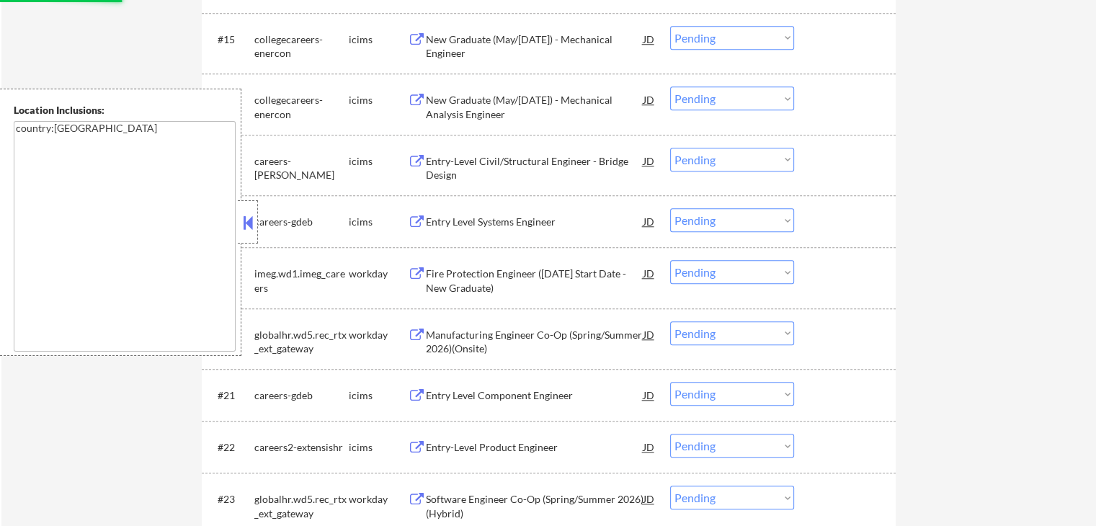
select select ""pending""
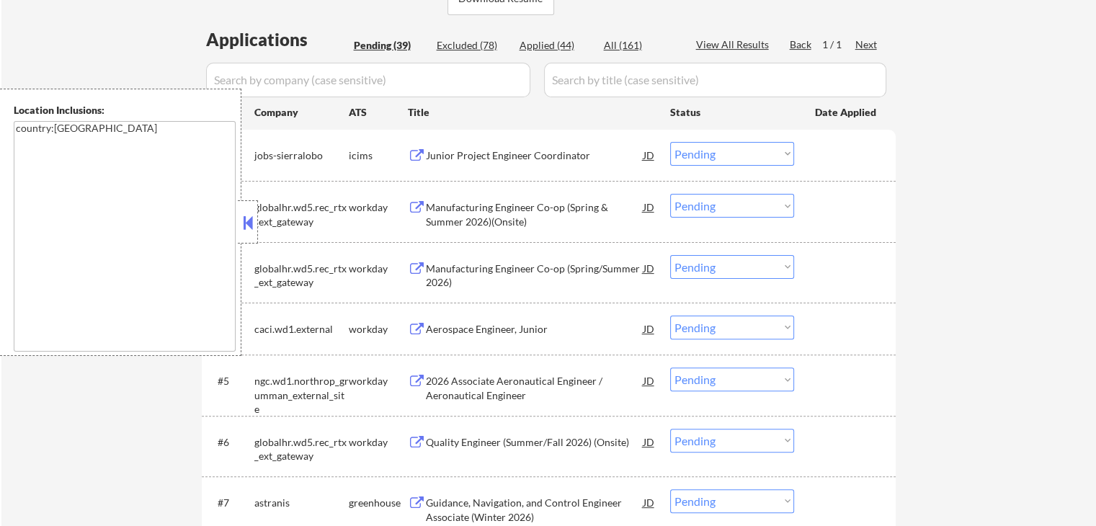
scroll to position [432, 0]
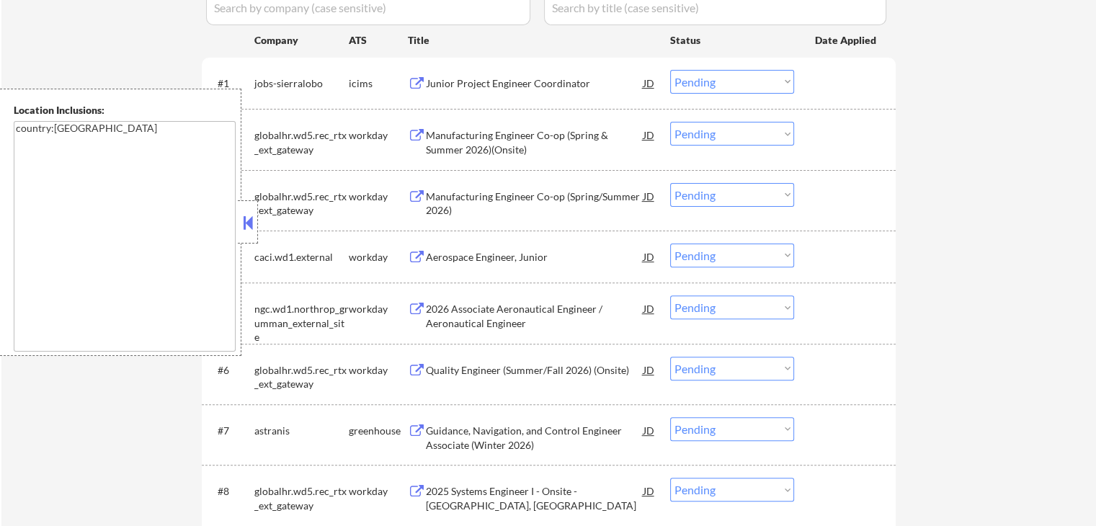
click at [418, 134] on button at bounding box center [417, 136] width 18 height 14
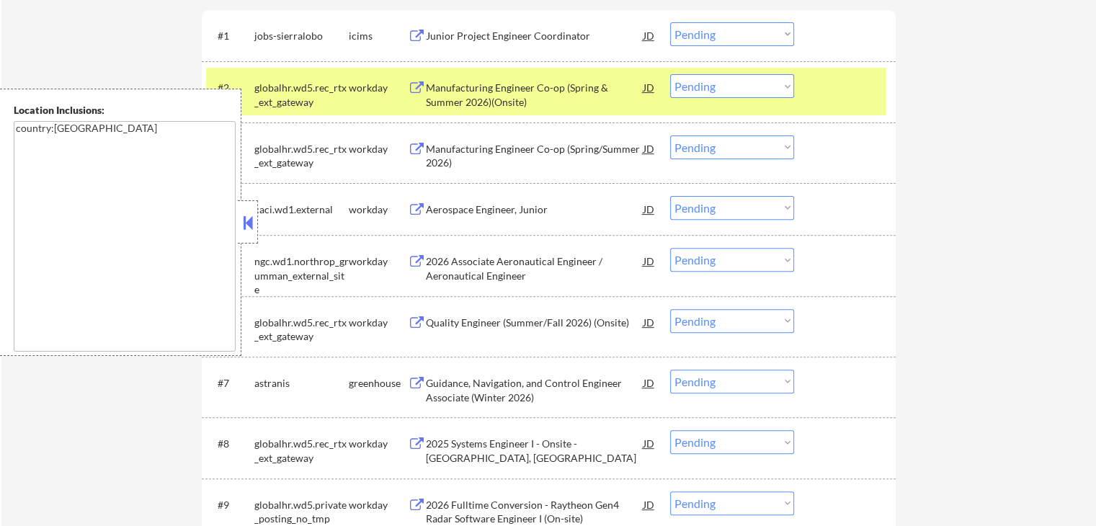
scroll to position [504, 0]
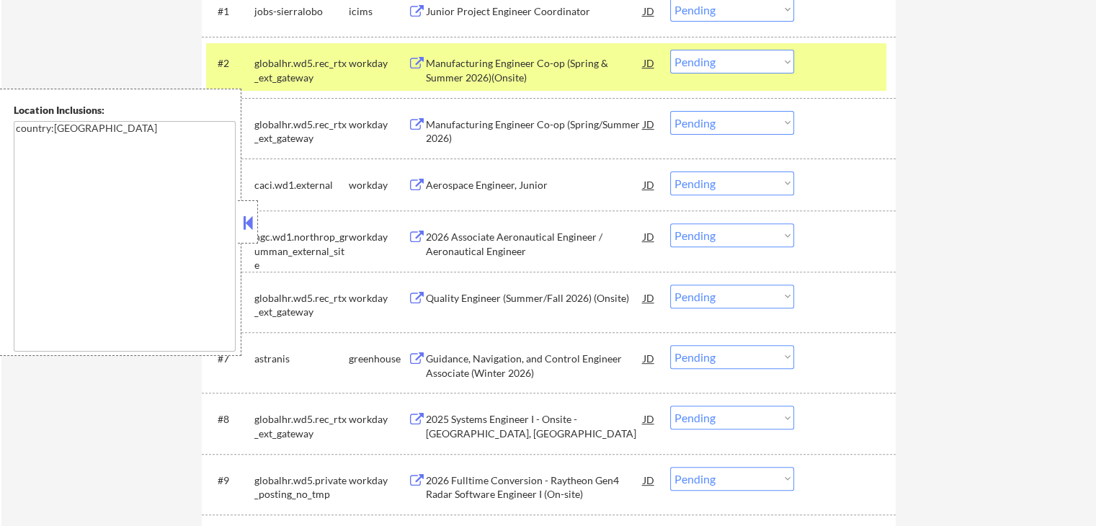
click at [409, 181] on button at bounding box center [417, 186] width 18 height 14
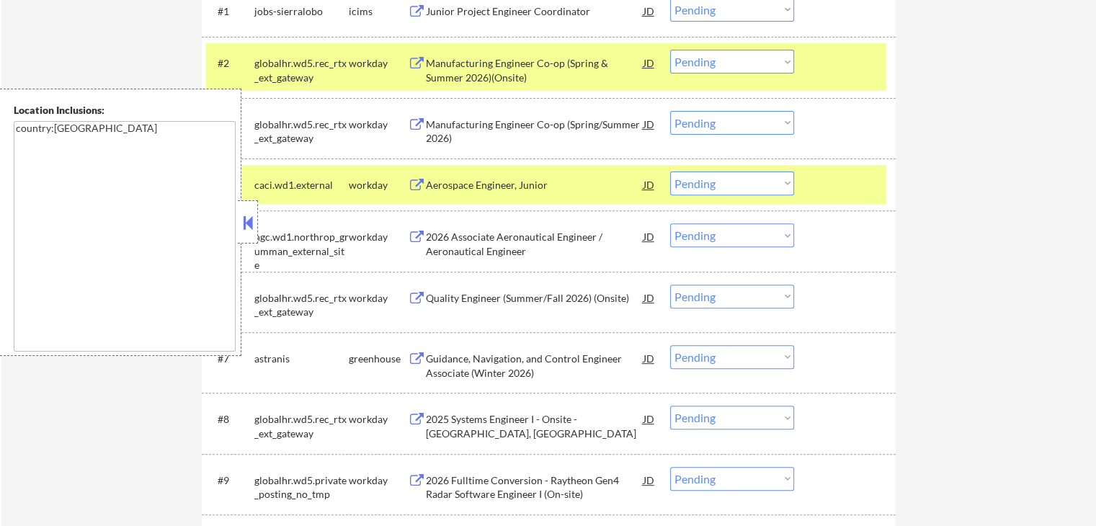
drag, startPoint x: 706, startPoint y: 181, endPoint x: 706, endPoint y: 194, distance: 13.0
click at [707, 182] on select "Choose an option... Pending Applied Excluded (Questions) Excluded (Expired) Exc…" at bounding box center [732, 183] width 124 height 24
click at [670, 171] on select "Choose an option... Pending Applied Excluded (Questions) Excluded (Expired) Exc…" at bounding box center [732, 183] width 124 height 24
select select ""pending""
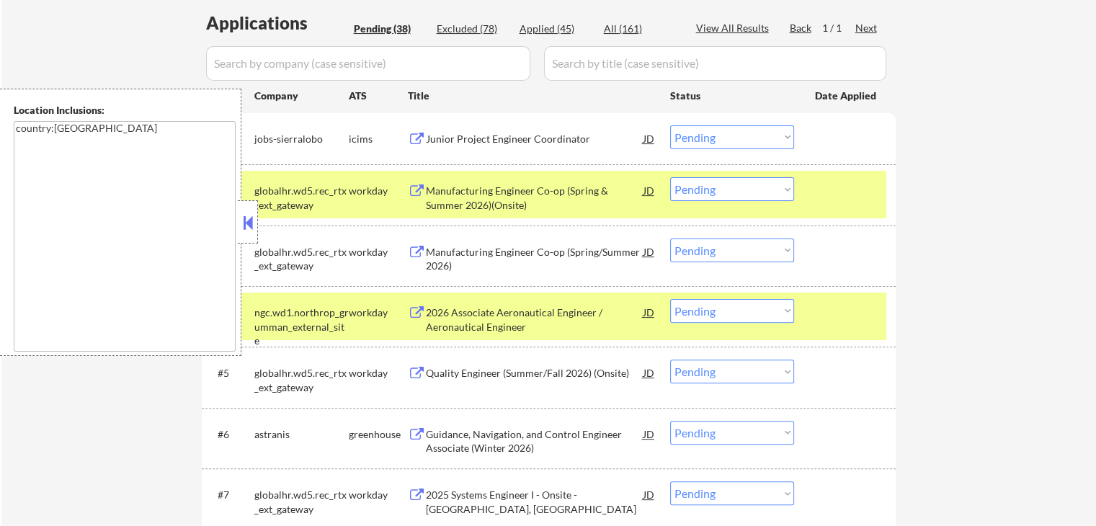
scroll to position [288, 0]
